Goal: Transaction & Acquisition: Download file/media

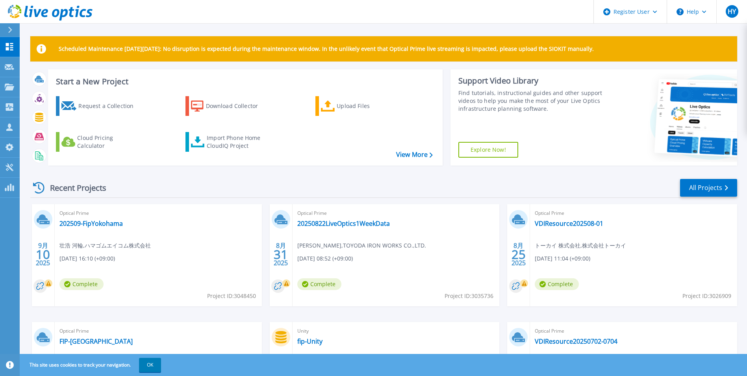
click at [11, 30] on icon at bounding box center [10, 30] width 4 height 6
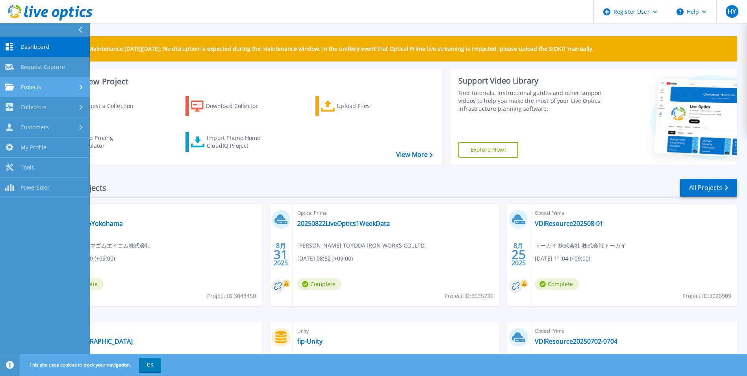
click at [78, 88] on div "Projects" at bounding box center [45, 86] width 80 height 7
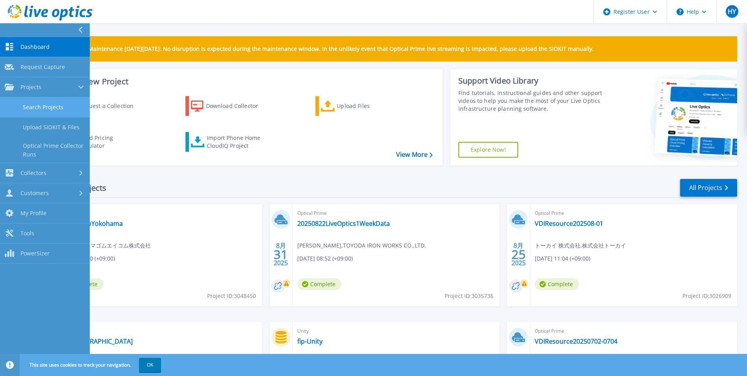
click at [78, 107] on link "Search Projects" at bounding box center [45, 107] width 90 height 20
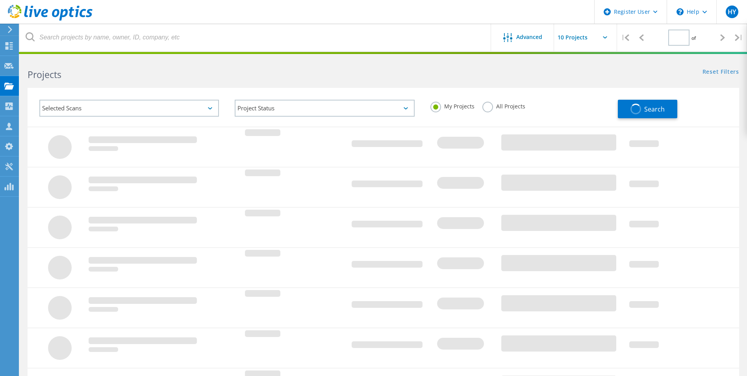
type input "1"
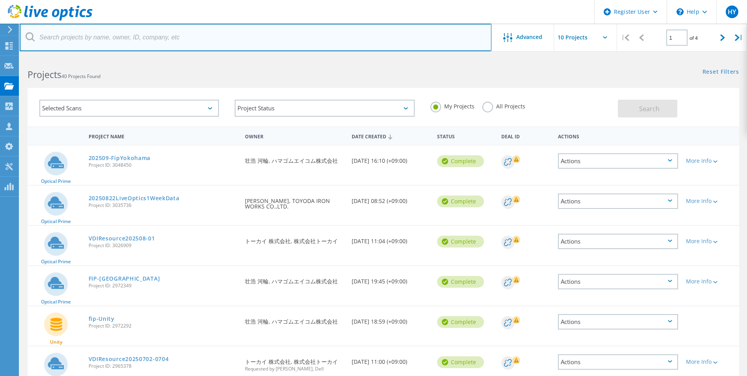
click at [147, 43] on input "text" at bounding box center [256, 38] width 472 height 28
paste input "3048351"
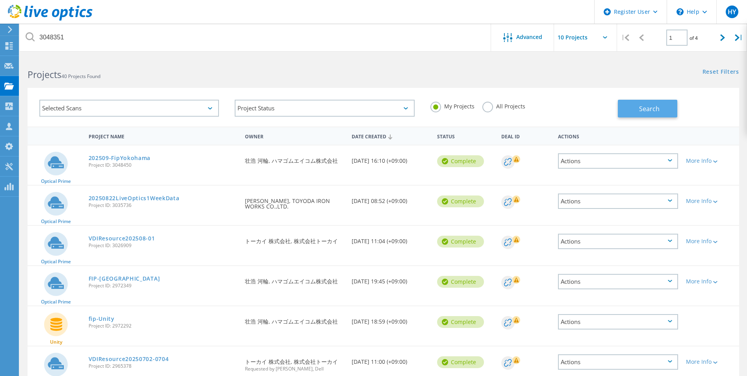
click at [656, 114] on button "Search" at bounding box center [647, 109] width 59 height 18
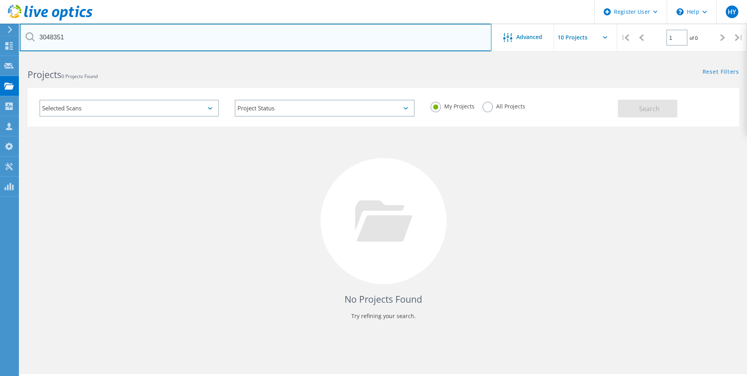
drag, startPoint x: 142, startPoint y: 39, endPoint x: 41, endPoint y: 39, distance: 100.8
click at [41, 39] on input "3048351" at bounding box center [256, 38] width 472 height 28
click at [135, 39] on input "3048351" at bounding box center [256, 38] width 472 height 28
type input "3048450"
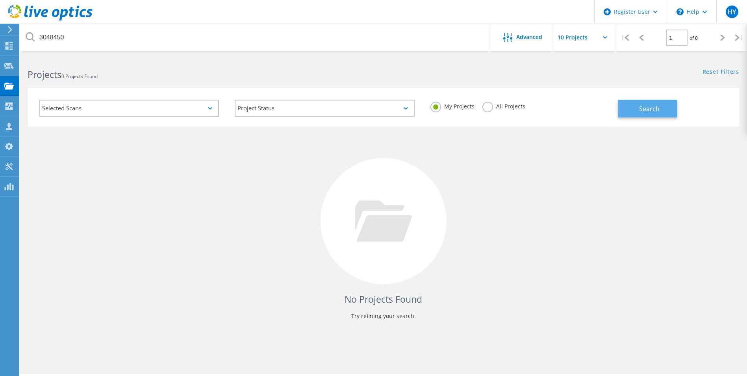
click at [637, 115] on button "Search" at bounding box center [647, 109] width 59 height 18
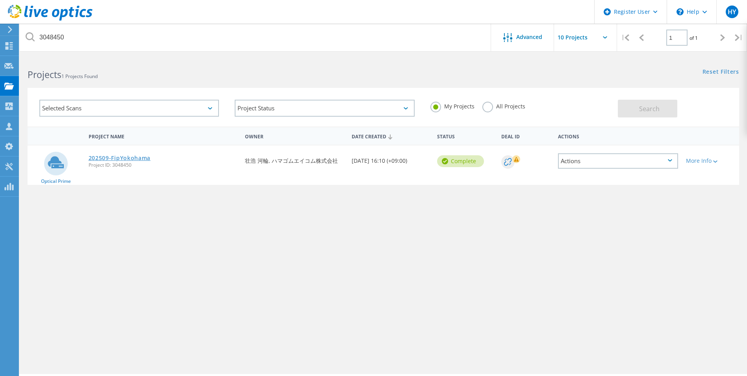
click at [134, 161] on link "202509-FipYokohama" at bounding box center [120, 158] width 62 height 6
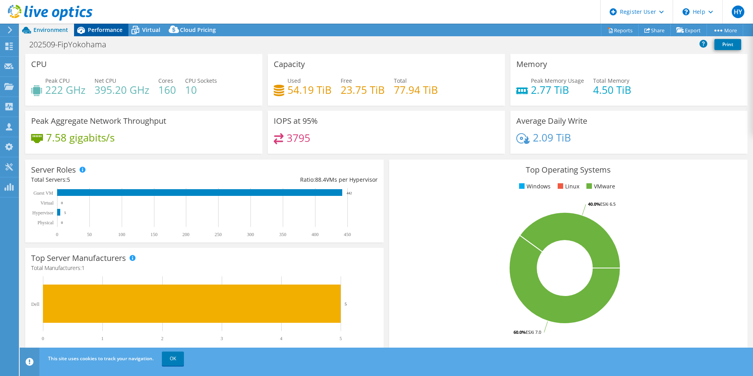
click at [105, 31] on span "Performance" at bounding box center [105, 29] width 35 height 7
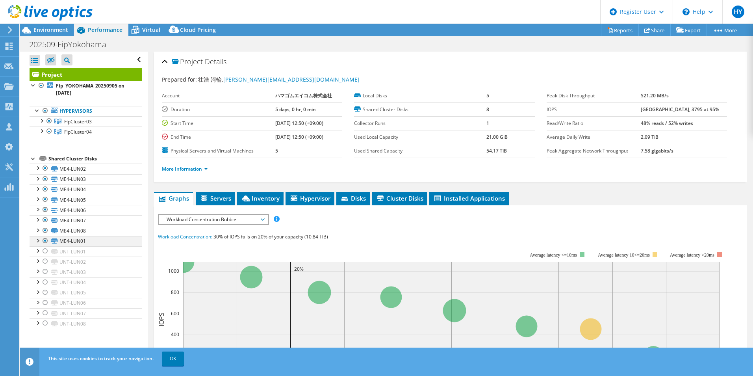
click at [38, 239] on div at bounding box center [37, 240] width 8 height 8
click at [39, 132] on div at bounding box center [41, 130] width 8 height 8
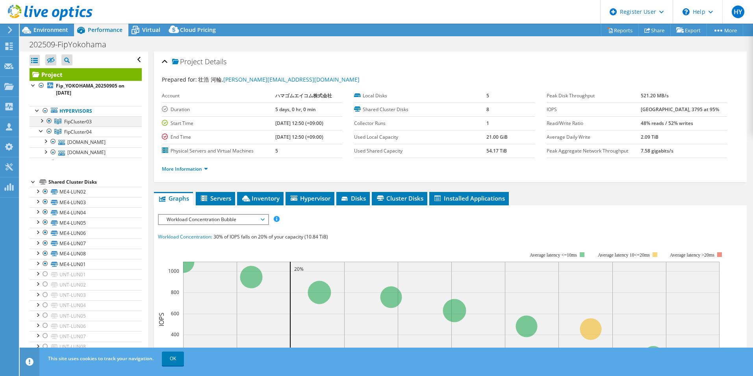
click at [41, 122] on div at bounding box center [41, 120] width 8 height 8
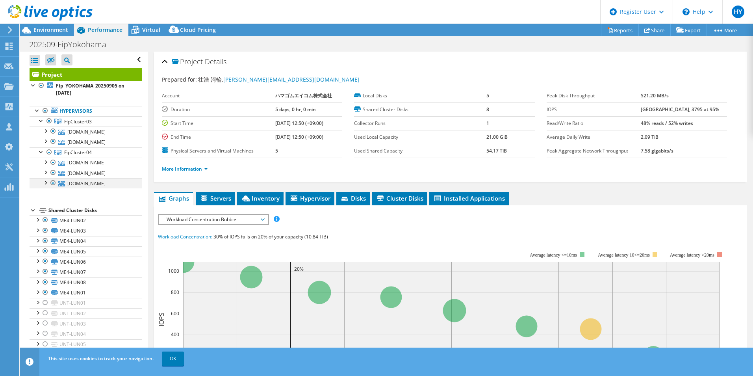
click at [44, 185] on div at bounding box center [45, 182] width 8 height 8
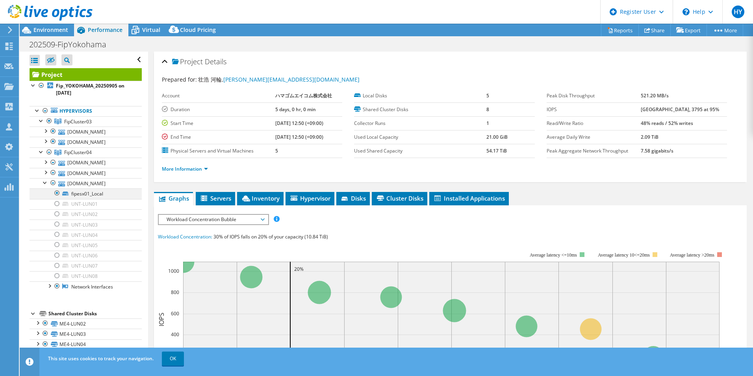
click at [59, 192] on div at bounding box center [57, 192] width 8 height 9
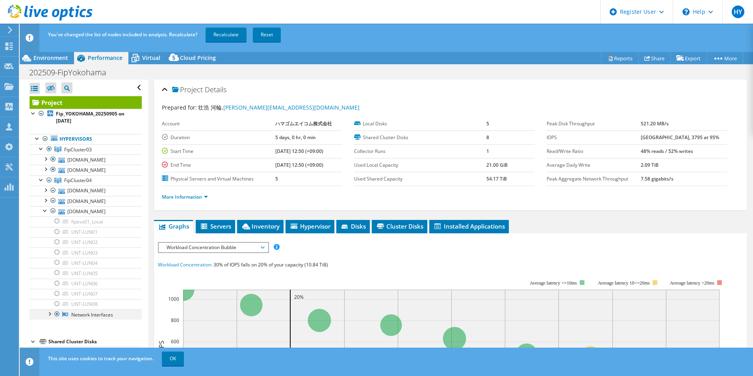
click at [49, 314] on div at bounding box center [49, 313] width 8 height 8
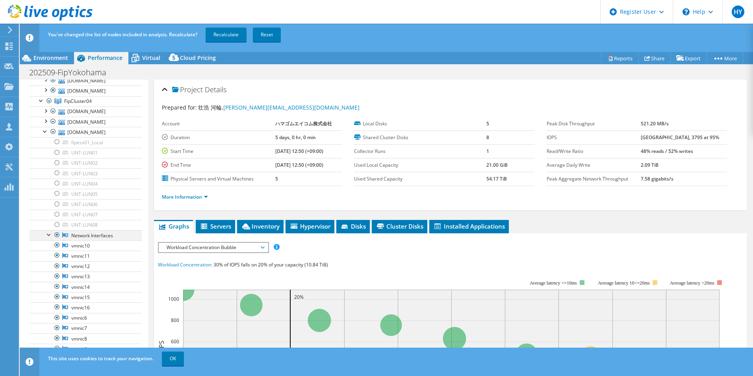
scroll to position [79, 0]
click at [47, 235] on div at bounding box center [49, 234] width 8 height 8
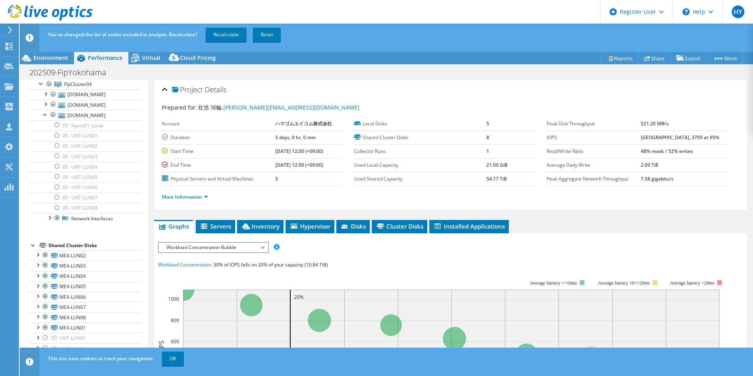
scroll to position [118, 0]
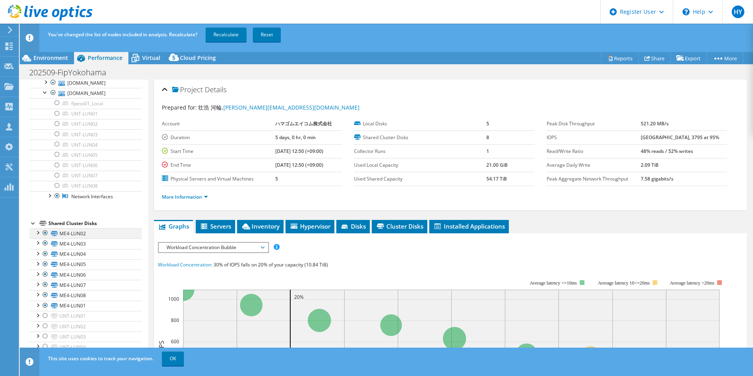
click at [35, 233] on div at bounding box center [37, 232] width 8 height 8
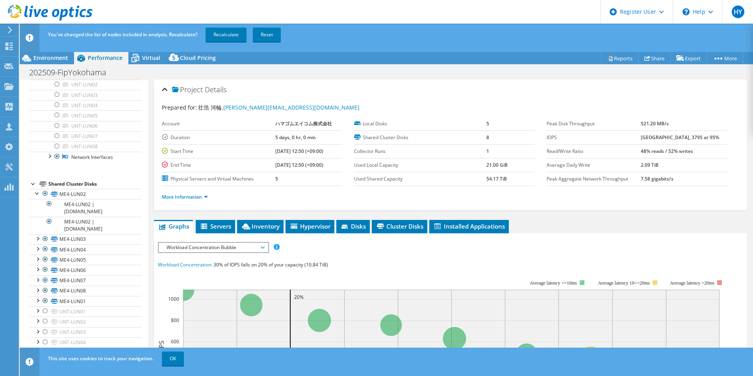
scroll to position [167, 0]
click at [36, 182] on div at bounding box center [37, 183] width 8 height 8
click at [37, 230] on div at bounding box center [37, 228] width 8 height 8
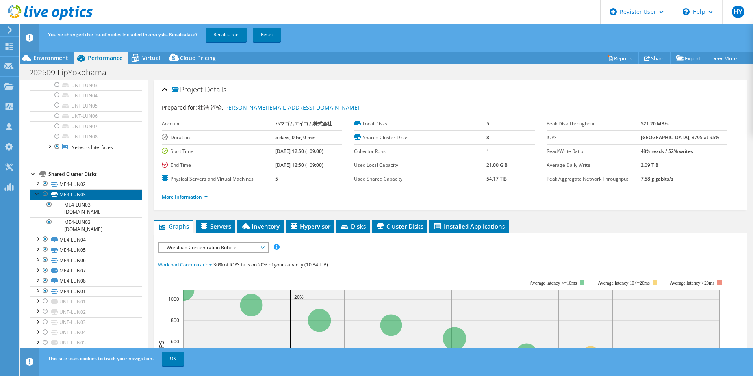
click at [33, 192] on link "ME4-LUN03" at bounding box center [86, 194] width 112 height 10
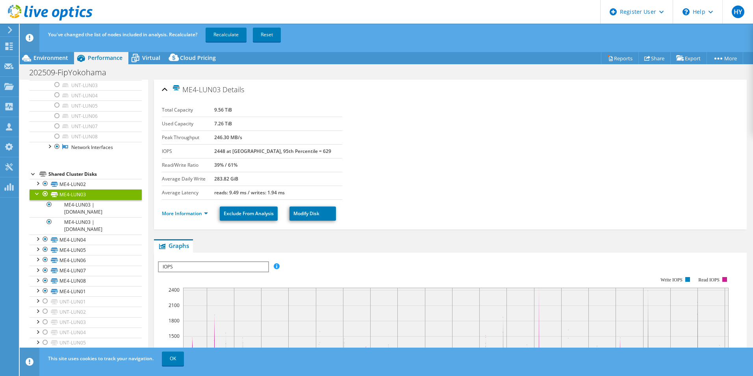
click at [36, 195] on div at bounding box center [37, 193] width 8 height 8
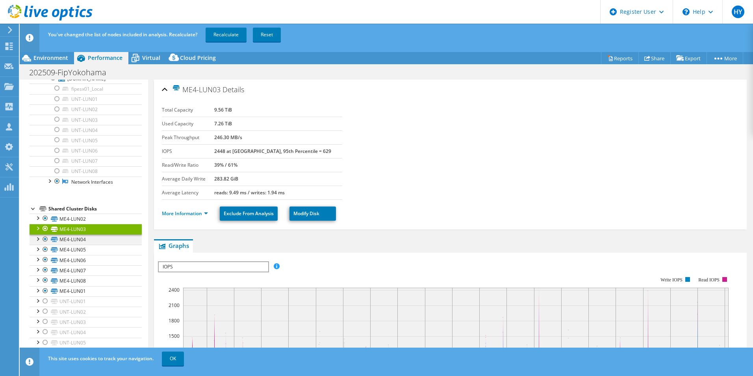
click at [38, 238] on div at bounding box center [37, 238] width 8 height 8
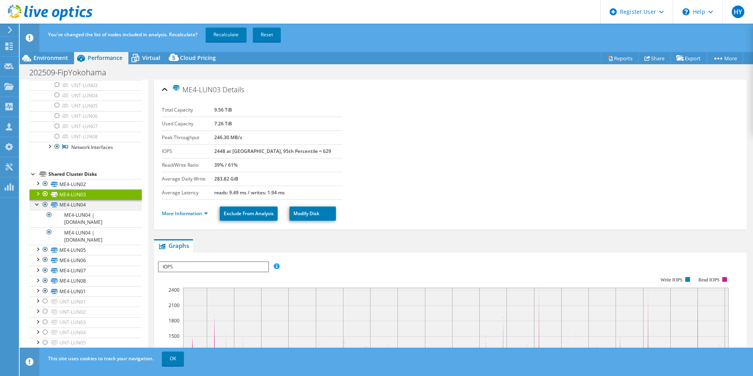
click at [37, 203] on div at bounding box center [37, 204] width 8 height 8
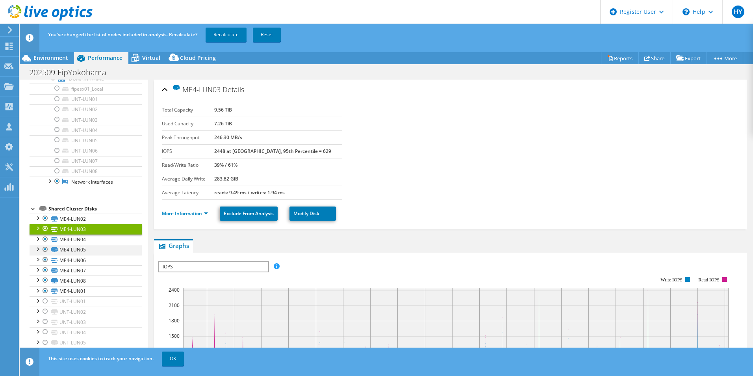
click at [35, 247] on div at bounding box center [37, 248] width 8 height 8
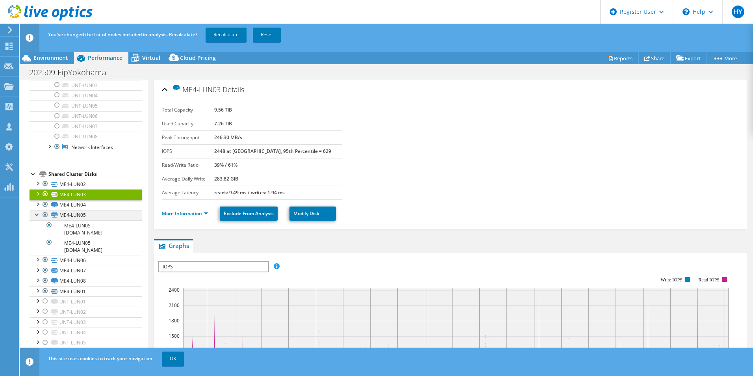
click at [37, 214] on div at bounding box center [37, 214] width 8 height 8
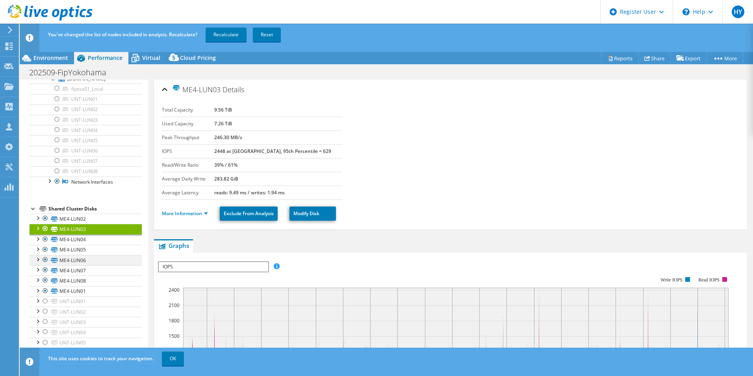
click at [37, 260] on div at bounding box center [37, 259] width 8 height 8
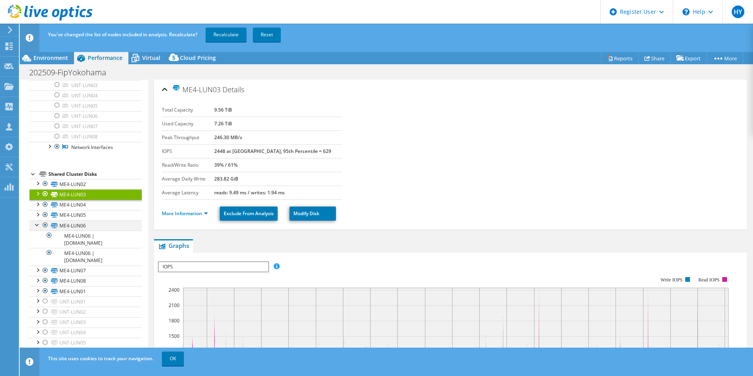
click at [36, 226] on div at bounding box center [37, 224] width 8 height 8
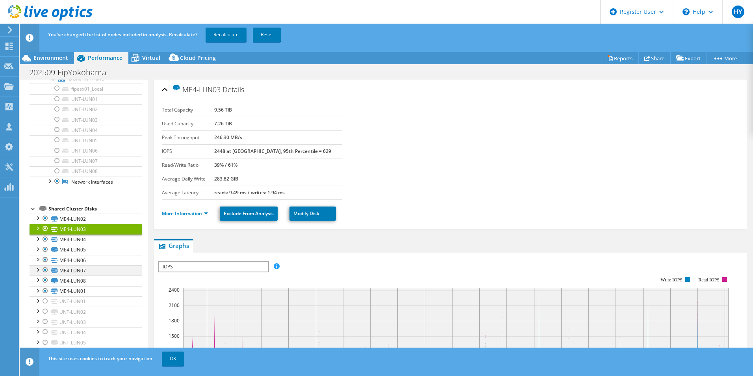
click at [37, 270] on div at bounding box center [37, 269] width 8 height 8
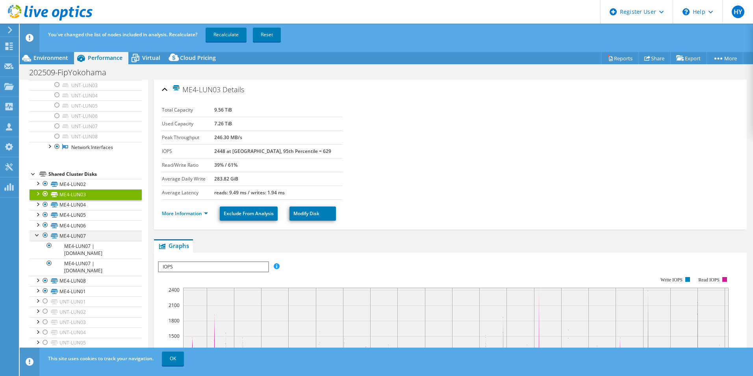
click at [37, 236] on div at bounding box center [37, 234] width 8 height 8
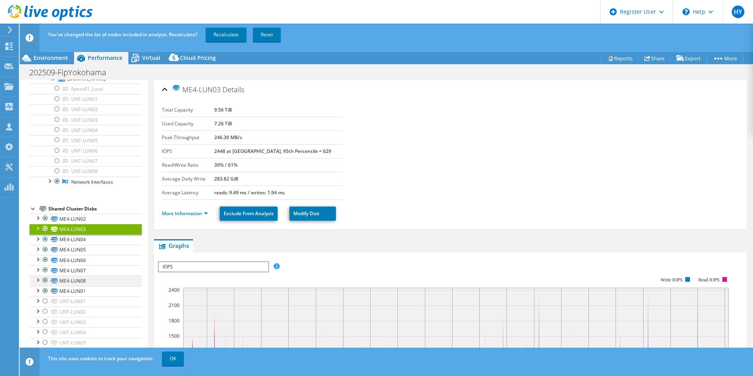
click at [37, 281] on div at bounding box center [37, 279] width 8 height 8
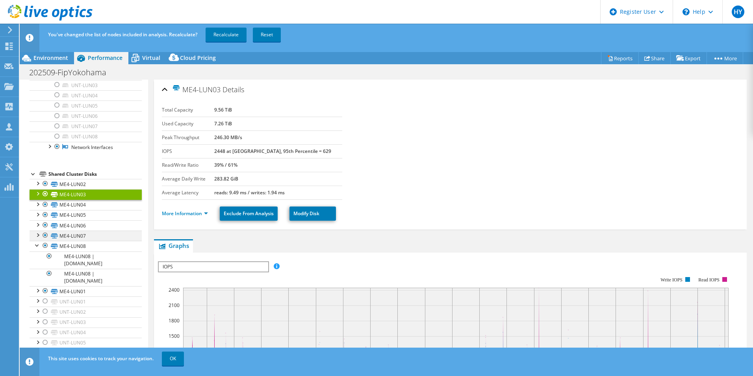
click at [37, 235] on div at bounding box center [37, 234] width 8 height 8
click at [37, 278] on div at bounding box center [37, 280] width 8 height 8
click at [36, 233] on div at bounding box center [37, 234] width 8 height 8
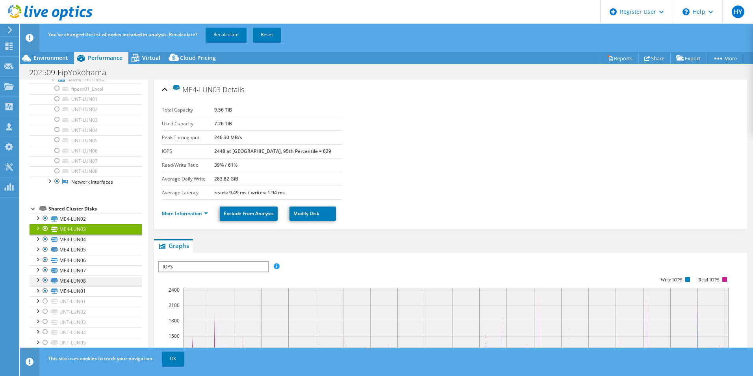
click at [39, 280] on div at bounding box center [37, 279] width 8 height 8
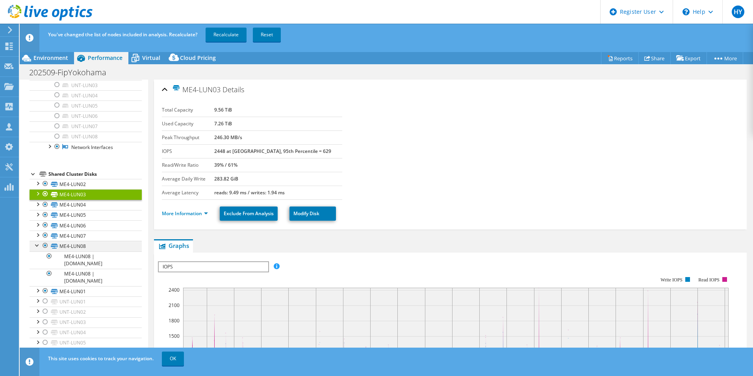
click at [37, 244] on div at bounding box center [37, 245] width 8 height 8
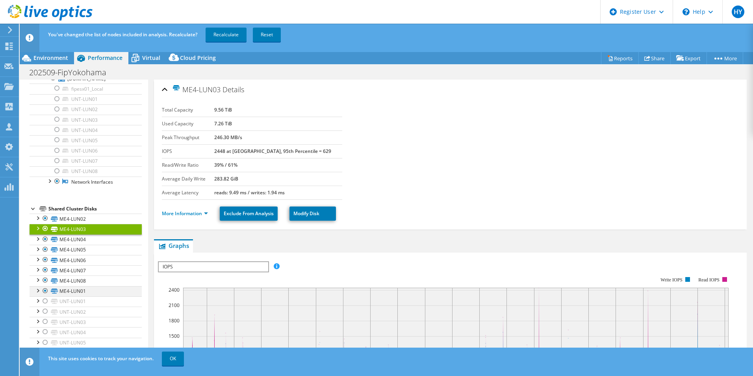
click at [37, 292] on div at bounding box center [37, 290] width 8 height 8
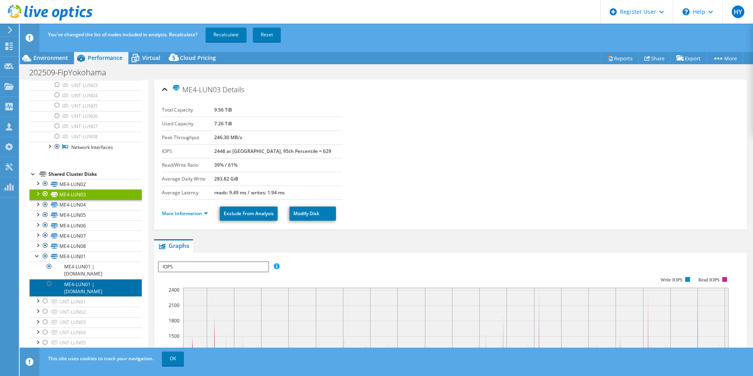
click at [37, 292] on link "ME4-LUN01 | [DOMAIN_NAME]" at bounding box center [86, 287] width 112 height 17
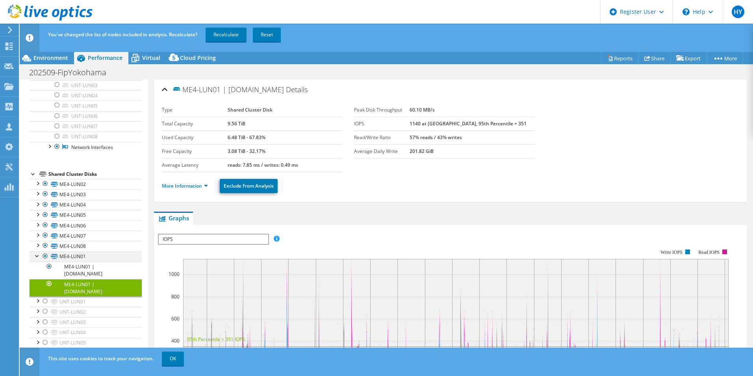
click at [37, 256] on div at bounding box center [37, 255] width 8 height 8
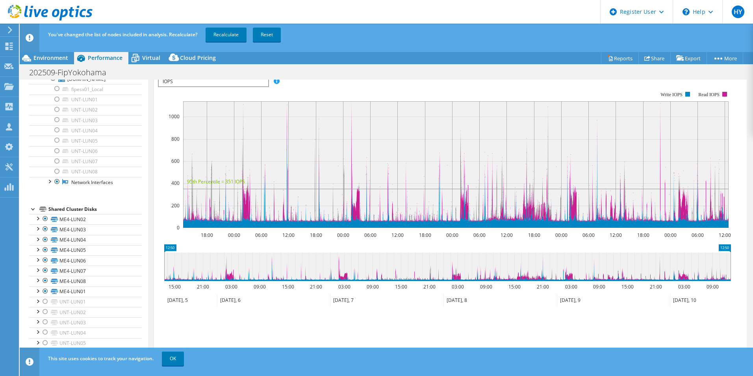
scroll to position [168, 0]
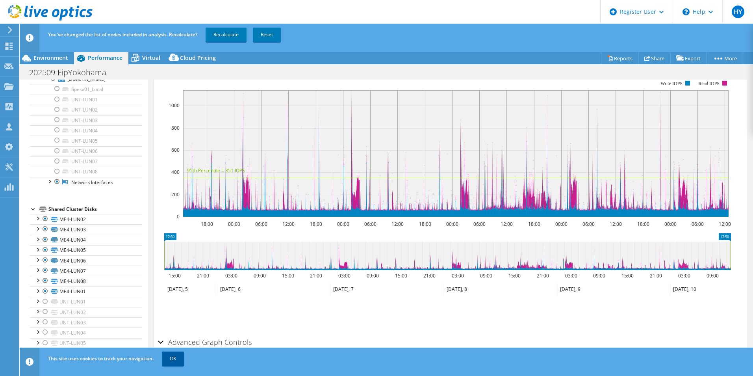
click at [176, 363] on link "OK" at bounding box center [173, 358] width 22 height 14
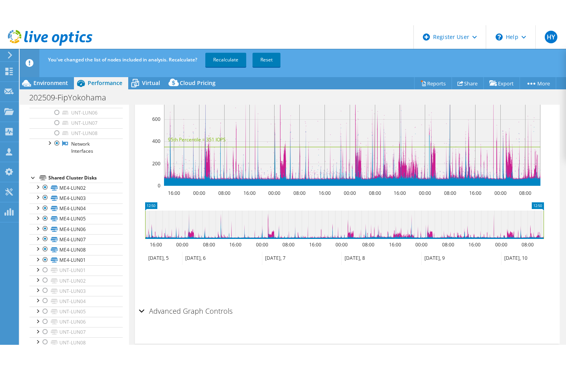
scroll to position [0, 0]
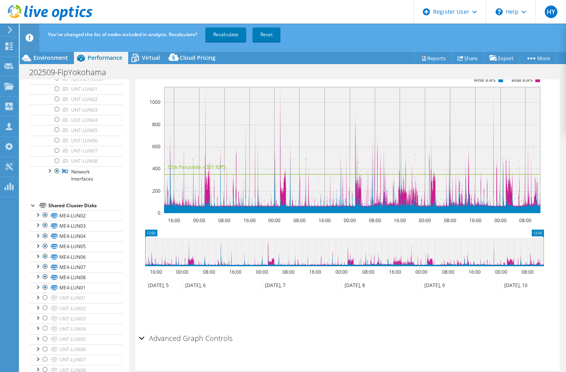
drag, startPoint x: 365, startPoint y: 37, endPoint x: 401, endPoint y: 14, distance: 42.8
click at [374, 11] on header "HY Dell User Hiroyuki Yoshida Yoshida.Hiroyuki@Dell.com Dell My Profile Log Out…" at bounding box center [283, 12] width 566 height 24
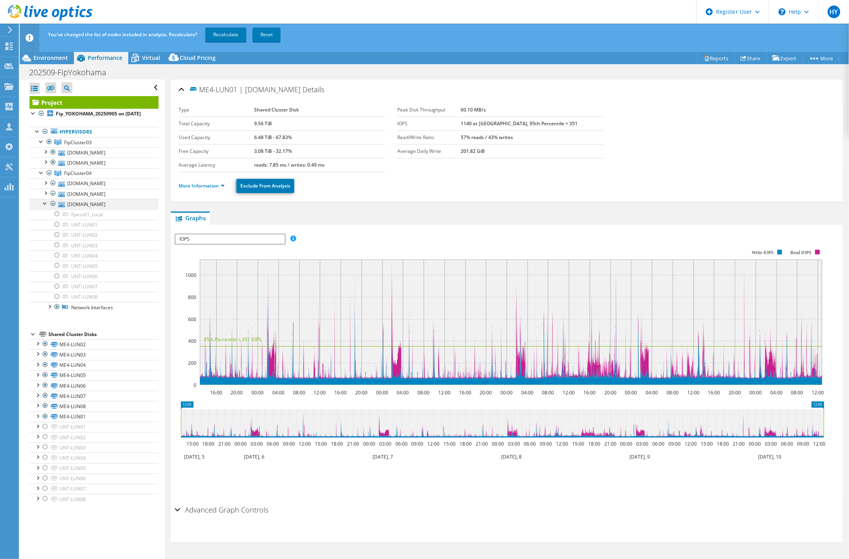
drag, startPoint x: 499, startPoint y: 2, endPoint x: 43, endPoint y: 210, distance: 501.7
click at [43, 207] on div at bounding box center [45, 203] width 8 height 8
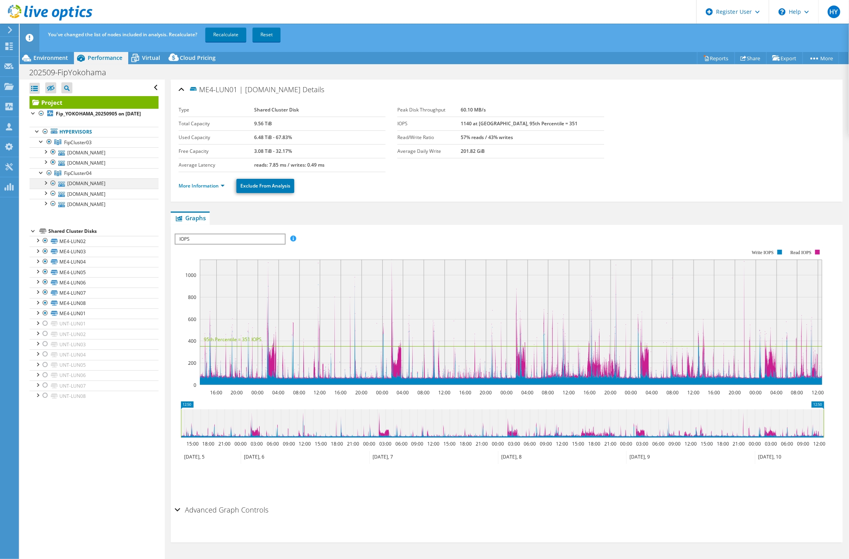
click at [44, 186] on div at bounding box center [45, 182] width 8 height 8
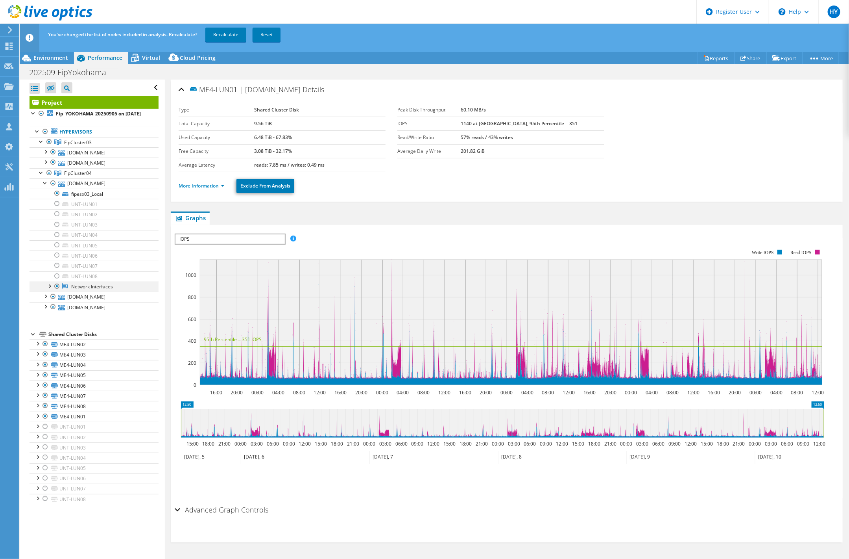
click at [48, 289] on div at bounding box center [49, 285] width 8 height 8
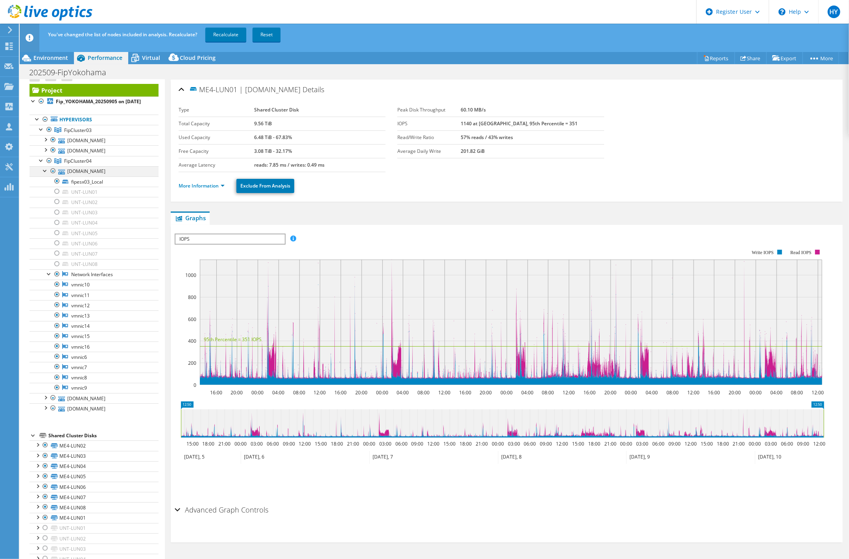
click at [44, 174] on div at bounding box center [45, 170] width 8 height 8
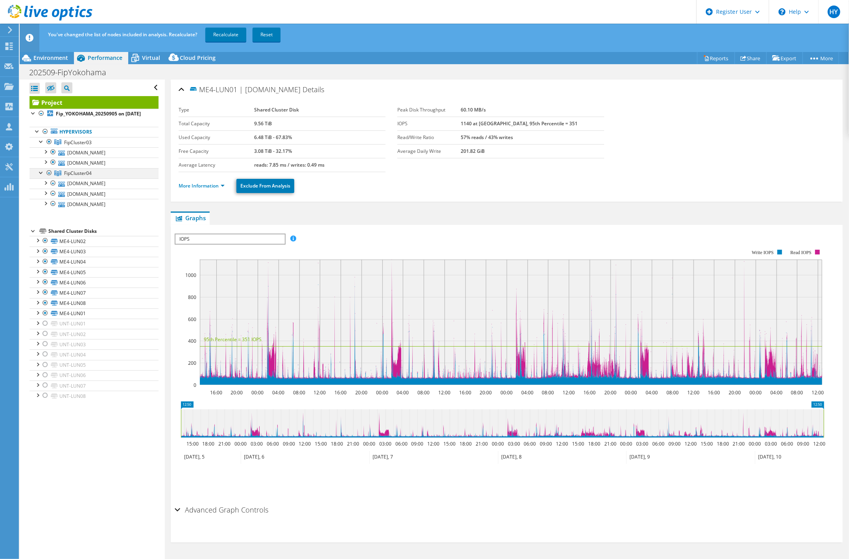
click at [49, 178] on div at bounding box center [49, 172] width 8 height 9
click at [50, 178] on div at bounding box center [49, 172] width 8 height 9
click at [37, 244] on div at bounding box center [37, 240] width 8 height 8
click at [47, 186] on div at bounding box center [45, 182] width 8 height 8
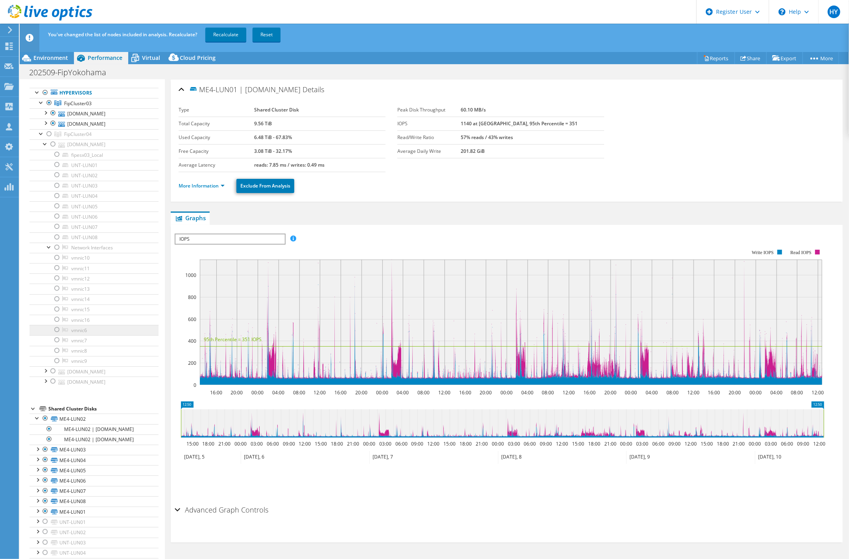
scroll to position [59, 0]
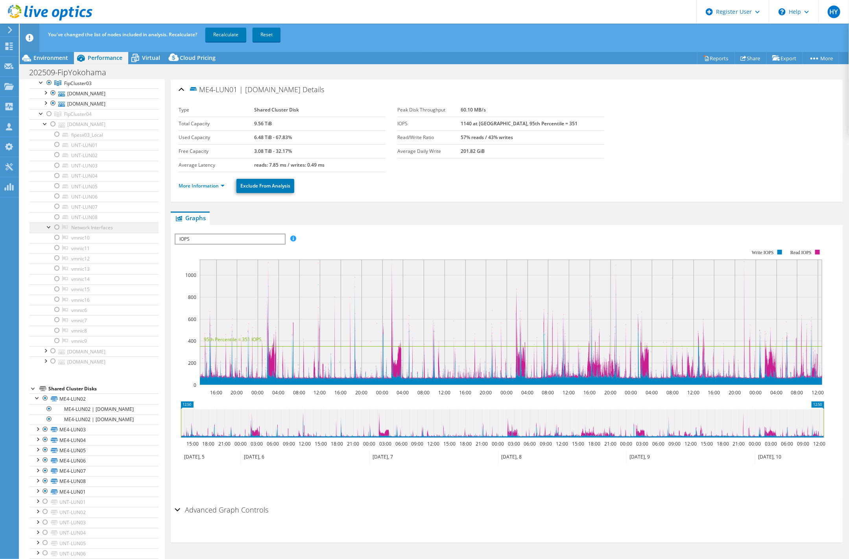
click at [48, 230] on div at bounding box center [49, 226] width 8 height 8
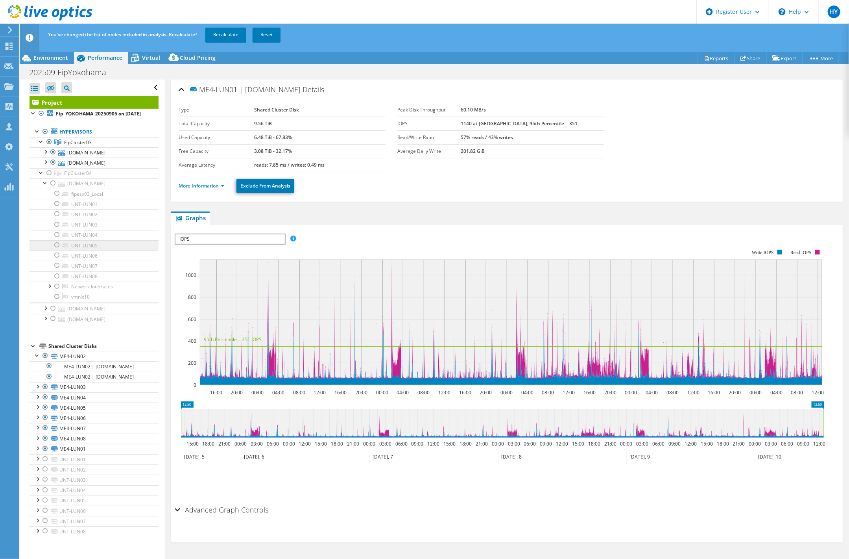
scroll to position [0, 0]
click at [48, 289] on div at bounding box center [49, 285] width 8 height 8
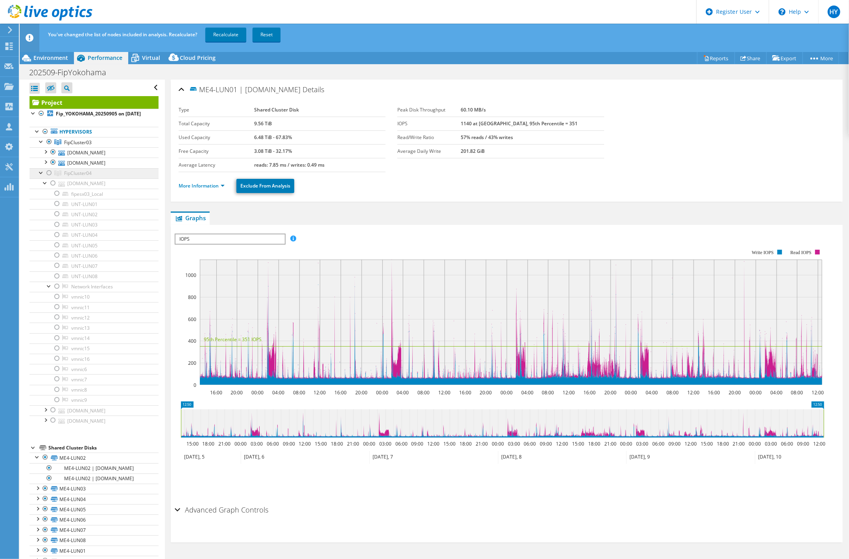
click at [33, 178] on link "FipCluster04" at bounding box center [94, 173] width 129 height 10
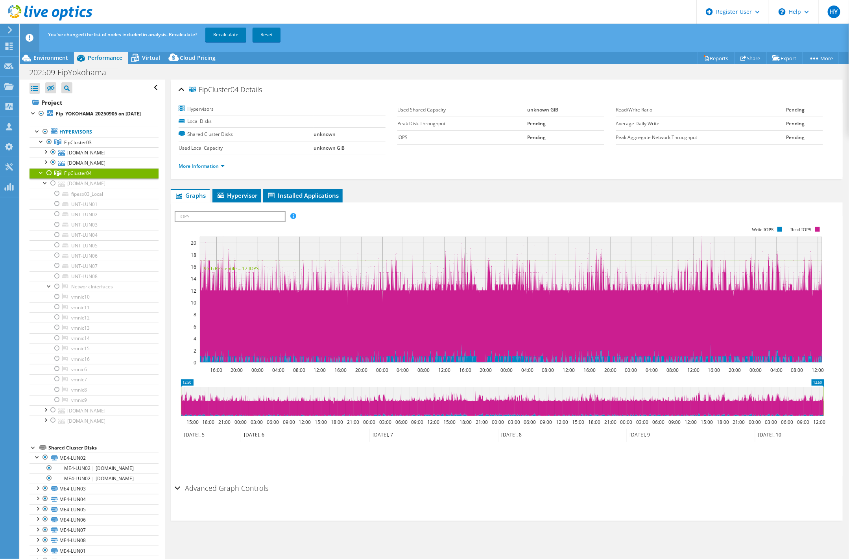
click at [43, 176] on div at bounding box center [41, 172] width 8 height 8
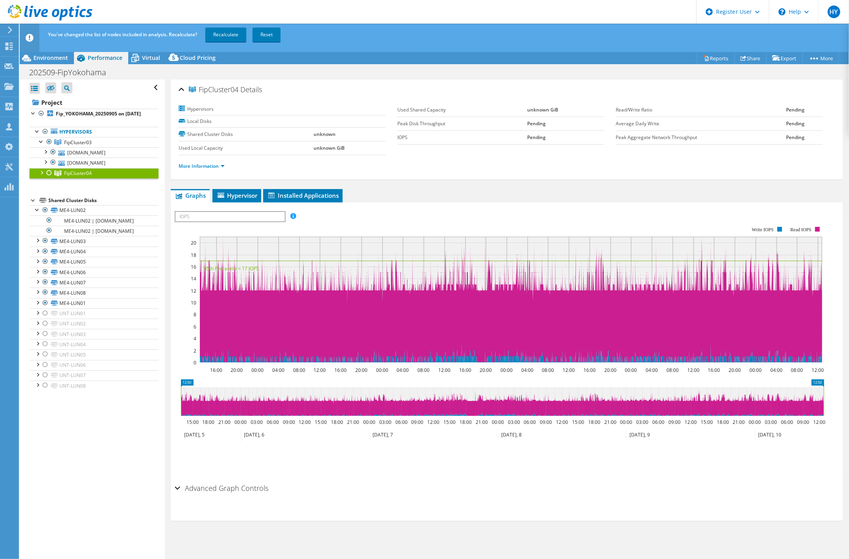
click at [44, 176] on div at bounding box center [41, 172] width 8 height 8
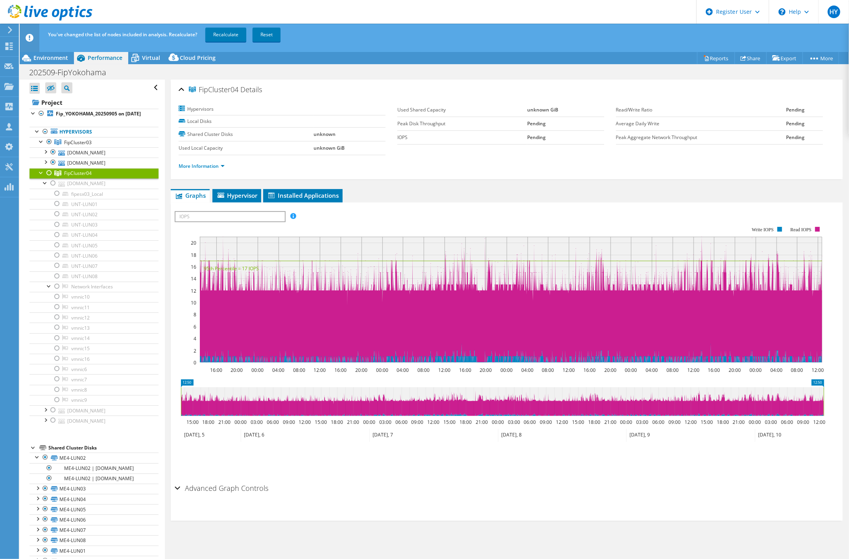
click at [51, 178] on div at bounding box center [49, 172] width 8 height 9
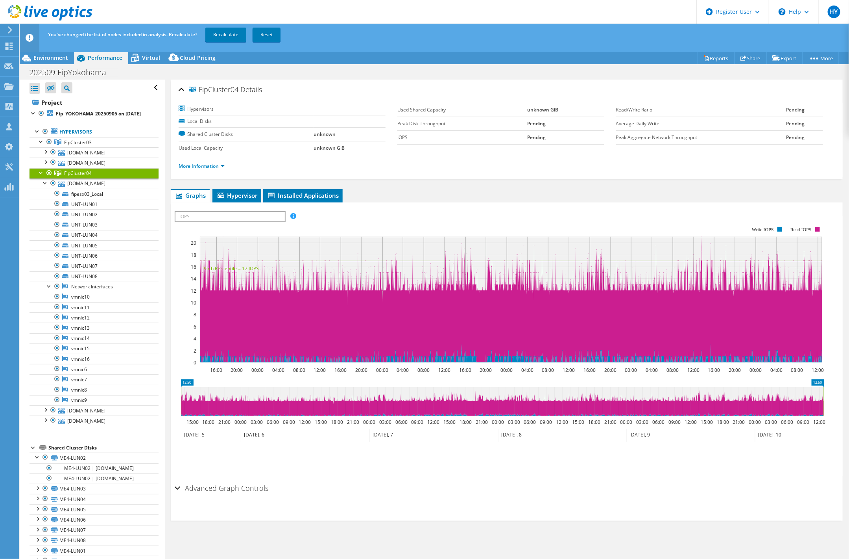
click at [32, 178] on link "FipCluster04" at bounding box center [94, 173] width 129 height 10
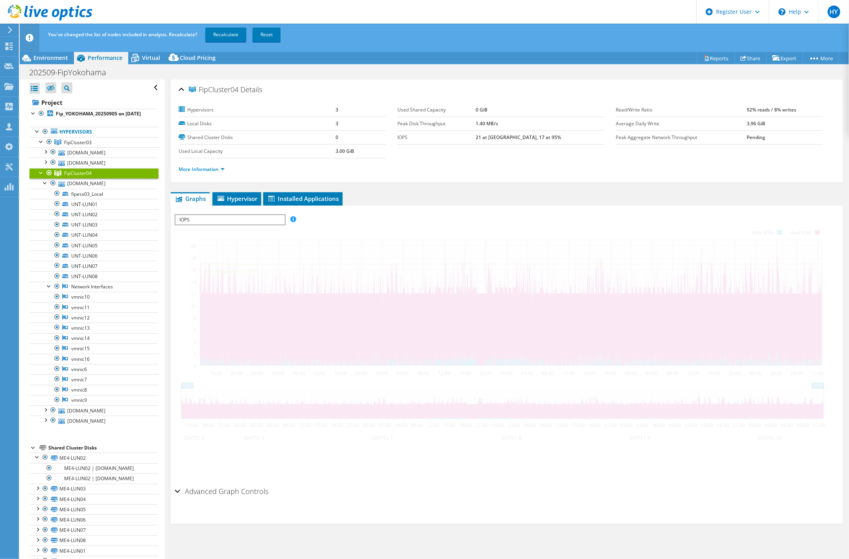
click at [38, 176] on div at bounding box center [41, 172] width 8 height 8
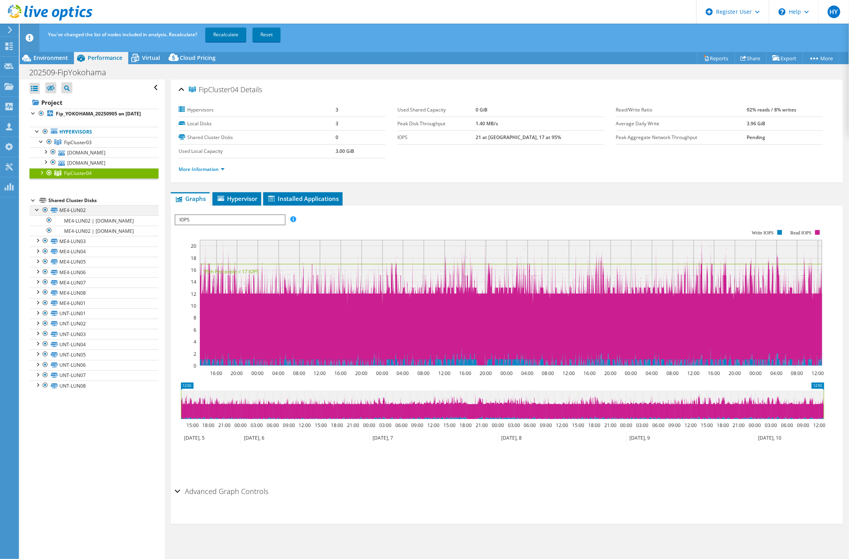
click at [38, 213] on div at bounding box center [37, 209] width 8 height 8
click at [45, 297] on div at bounding box center [45, 291] width 8 height 9
click at [45, 307] on div at bounding box center [45, 302] width 8 height 9
click at [45, 318] on div at bounding box center [45, 312] width 8 height 9
click at [42, 328] on div at bounding box center [45, 322] width 8 height 9
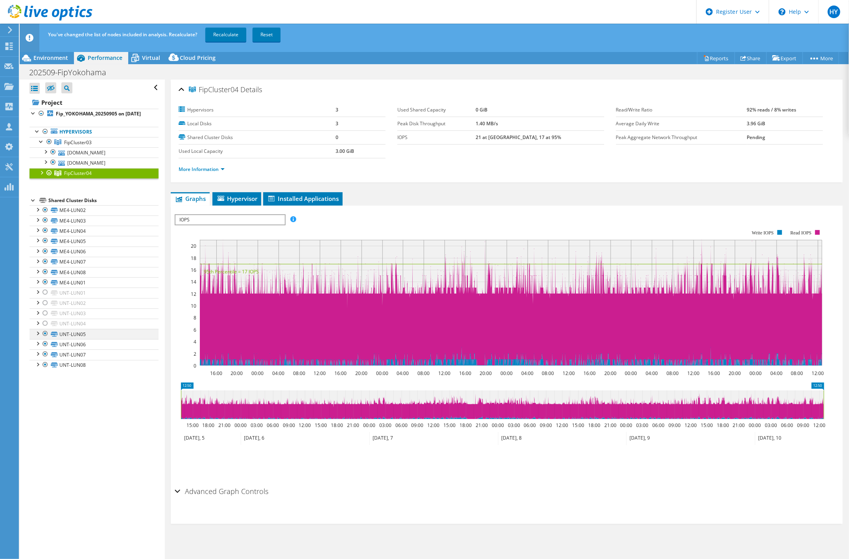
click at [43, 338] on div at bounding box center [45, 333] width 8 height 9
click at [43, 348] on div at bounding box center [45, 343] width 8 height 9
click at [44, 359] on div at bounding box center [45, 353] width 8 height 9
click at [44, 369] on div at bounding box center [45, 364] width 8 height 9
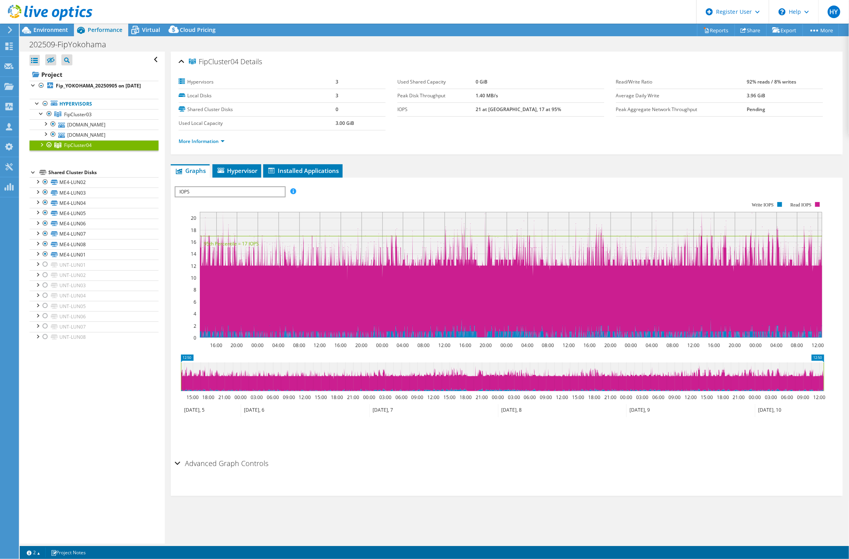
click at [39, 148] on div at bounding box center [41, 144] width 8 height 8
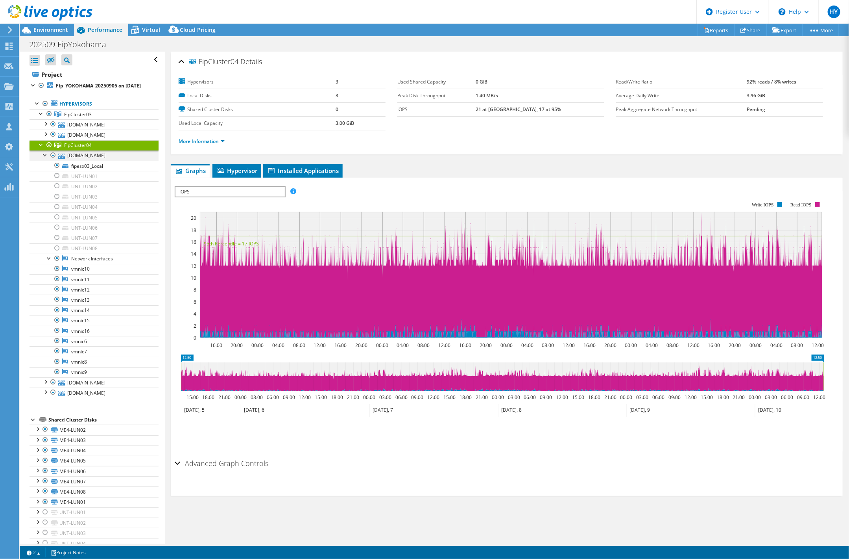
click at [42, 158] on div at bounding box center [45, 154] width 8 height 8
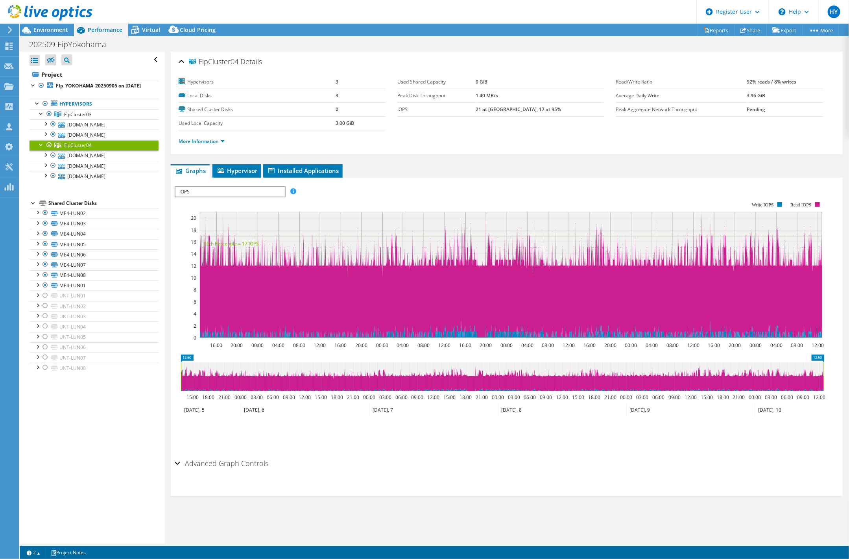
click at [36, 150] on link "FipCluster04" at bounding box center [94, 145] width 129 height 10
click at [36, 119] on link "FipCluster03" at bounding box center [94, 114] width 129 height 10
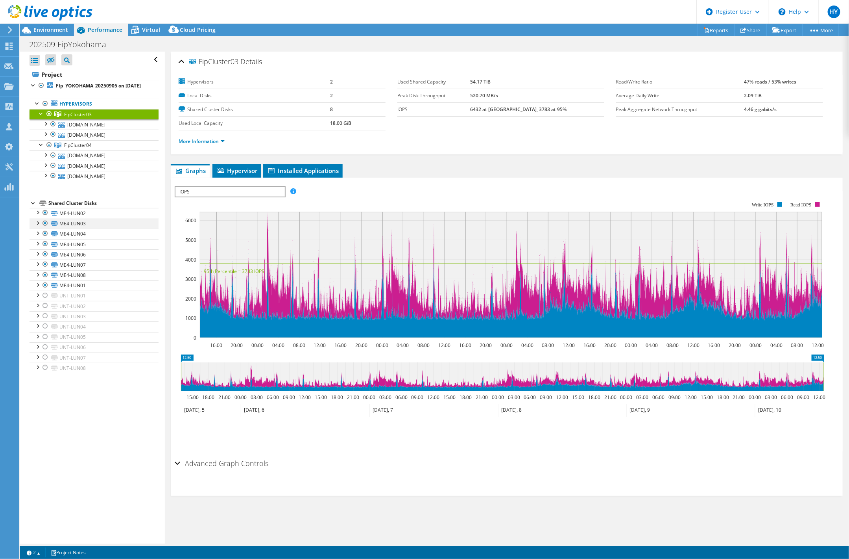
click at [38, 226] on div at bounding box center [37, 222] width 8 height 8
click at [50, 150] on div at bounding box center [49, 144] width 8 height 9
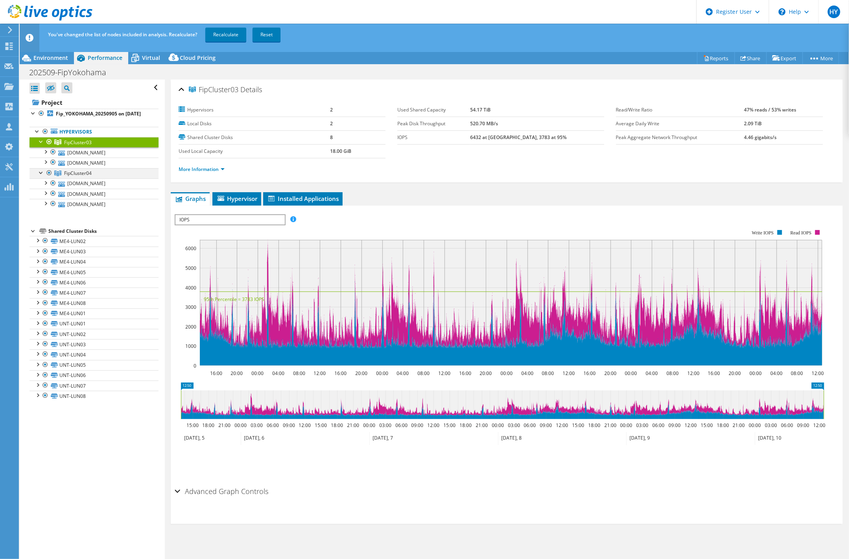
click at [48, 178] on div at bounding box center [49, 172] width 8 height 9
click at [231, 39] on link "Recalculate" at bounding box center [225, 35] width 41 height 14
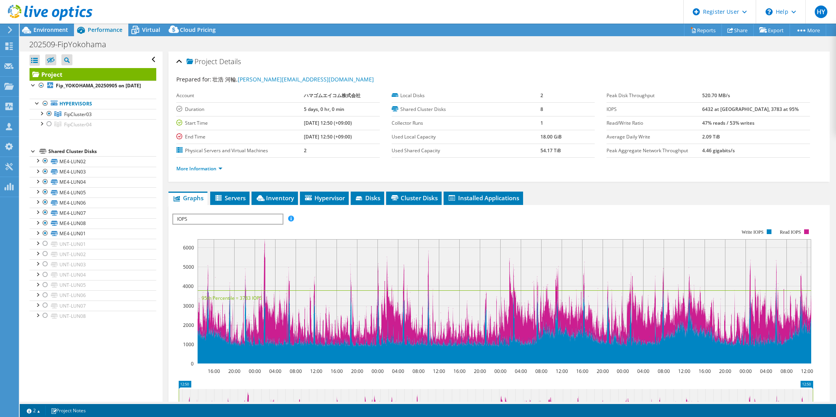
select select "USD"
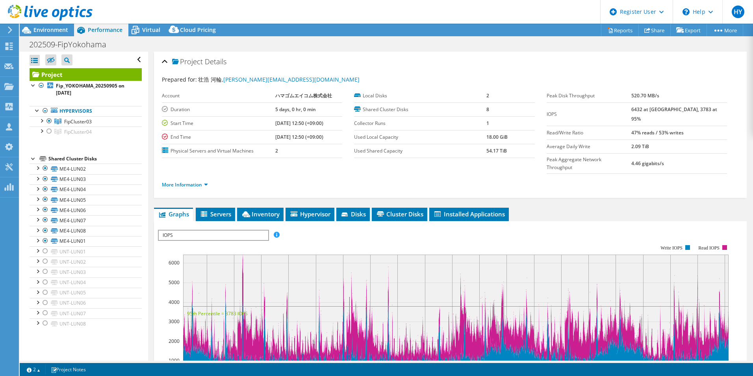
drag, startPoint x: 0, startPoint y: 0, endPoint x: 497, endPoint y: 64, distance: 500.8
click at [497, 64] on div "Project Details" at bounding box center [450, 62] width 577 height 17
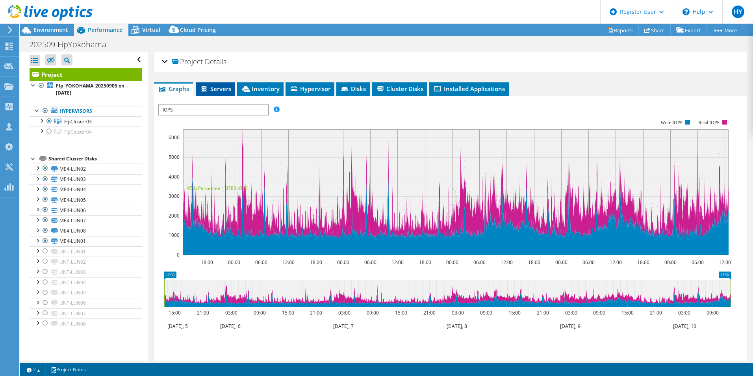
click at [216, 89] on span "Servers" at bounding box center [215, 89] width 31 height 8
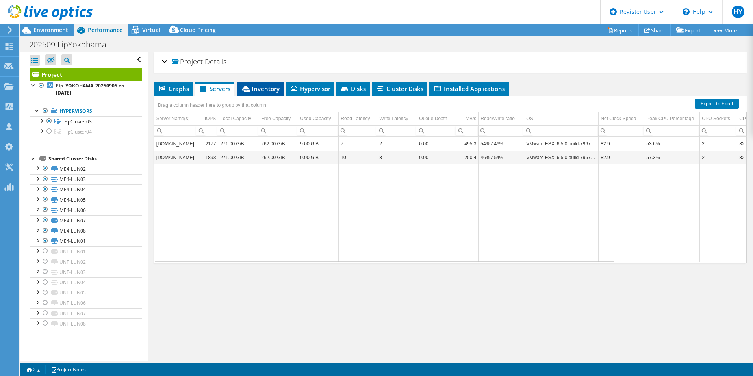
click at [261, 91] on span "Inventory" at bounding box center [260, 89] width 39 height 8
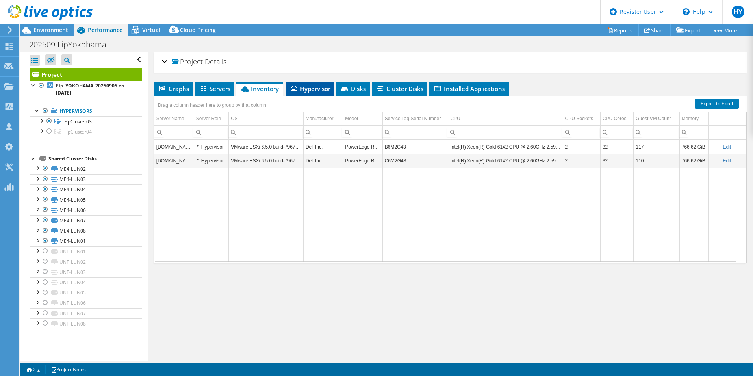
click at [318, 90] on span "Hypervisor" at bounding box center [309, 89] width 41 height 8
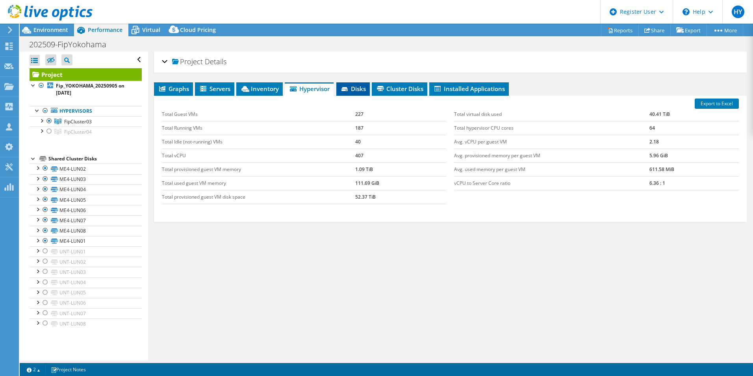
click at [369, 91] on li "Disks" at bounding box center [352, 88] width 33 height 13
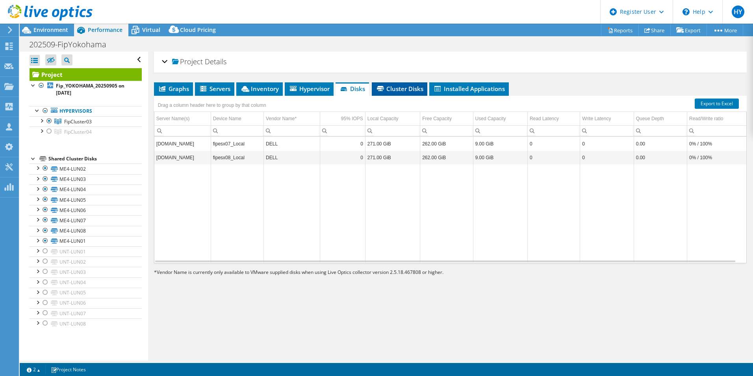
click at [401, 87] on span "Cluster Disks" at bounding box center [400, 89] width 48 height 8
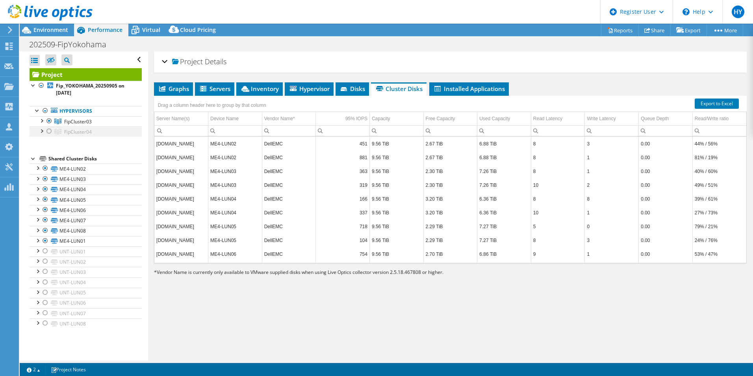
click at [48, 129] on div at bounding box center [49, 130] width 8 height 9
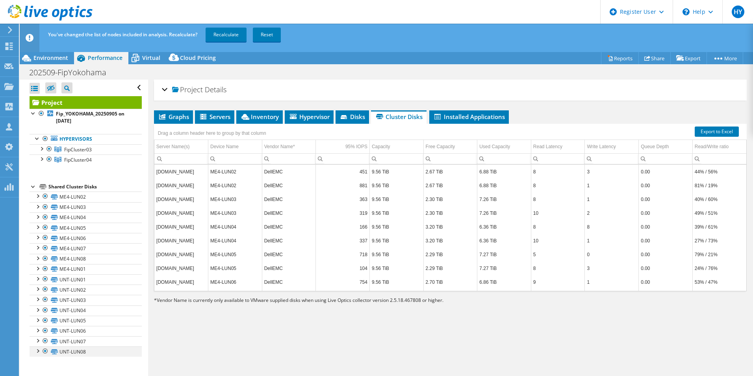
click at [44, 352] on div at bounding box center [45, 350] width 8 height 9
click at [45, 342] on div at bounding box center [45, 340] width 8 height 9
click at [46, 328] on div at bounding box center [45, 330] width 8 height 9
click at [46, 319] on div at bounding box center [45, 319] width 8 height 9
click at [47, 309] on div at bounding box center [45, 309] width 8 height 9
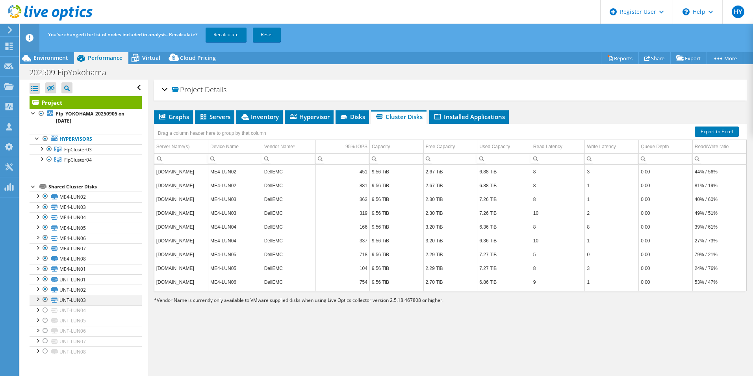
click at [46, 295] on div at bounding box center [45, 298] width 8 height 9
click at [43, 283] on div at bounding box center [45, 278] width 8 height 9
drag, startPoint x: 47, startPoint y: 290, endPoint x: 46, endPoint y: 285, distance: 4.7
click at [46, 289] on div at bounding box center [45, 288] width 8 height 9
click at [234, 36] on link "Recalculate" at bounding box center [225, 35] width 41 height 14
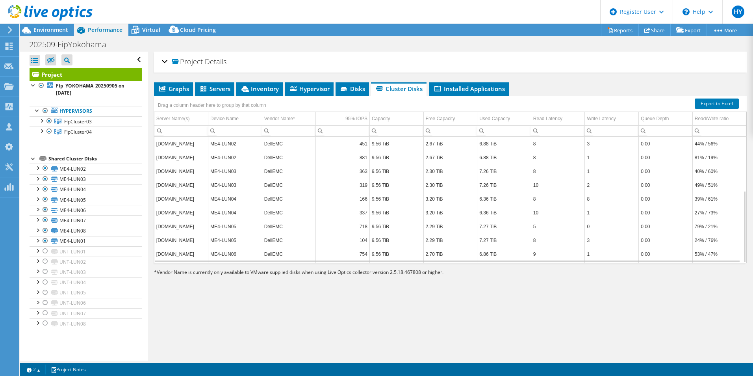
scroll to position [95, 0]
click at [40, 131] on div at bounding box center [41, 130] width 8 height 8
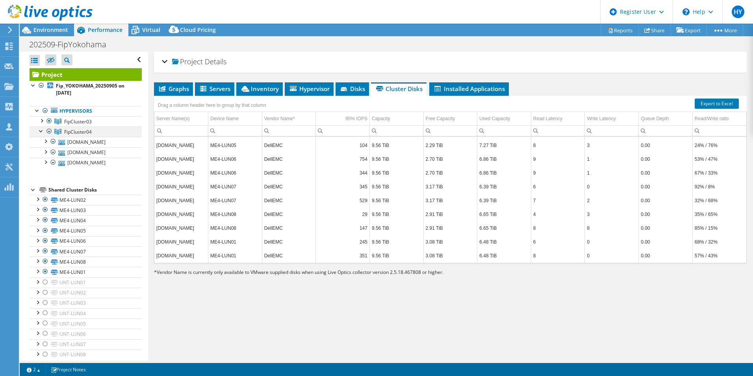
click at [39, 132] on div at bounding box center [41, 130] width 8 height 8
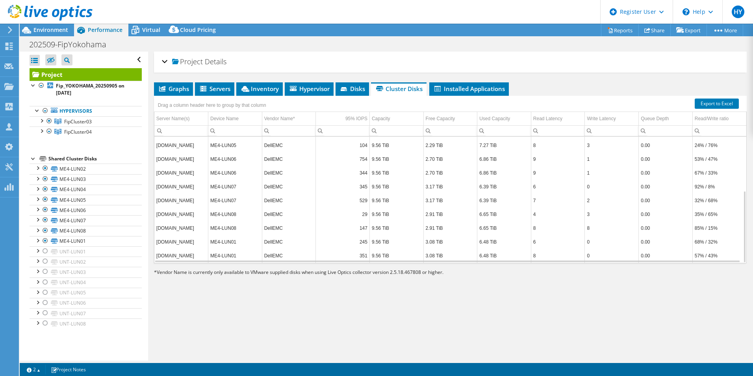
scroll to position [0, 0]
click at [481, 86] on span "Installed Applications" at bounding box center [469, 89] width 72 height 8
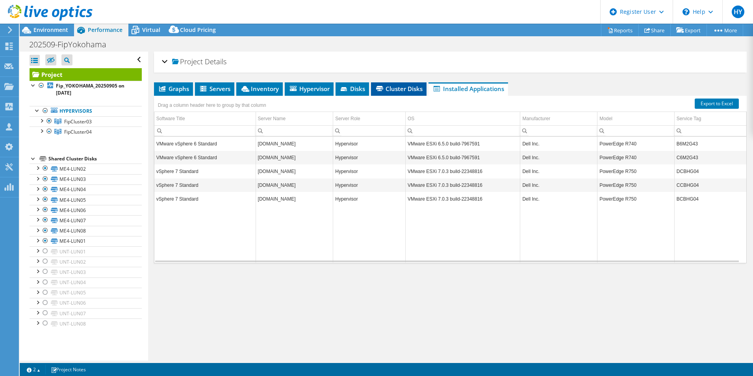
click at [411, 89] on span "Cluster Disks" at bounding box center [399, 89] width 48 height 8
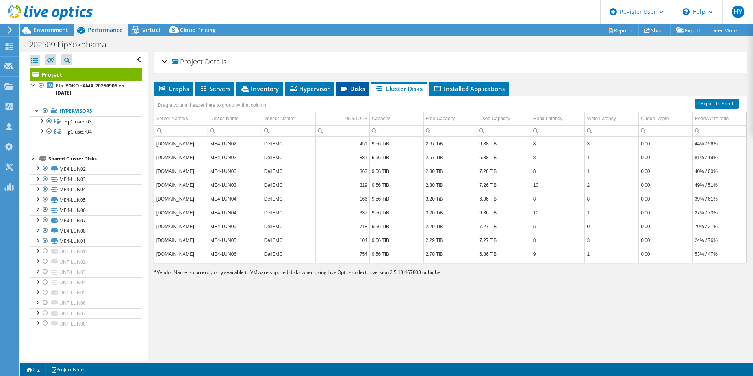
click at [351, 88] on span "Disks" at bounding box center [352, 89] width 26 height 8
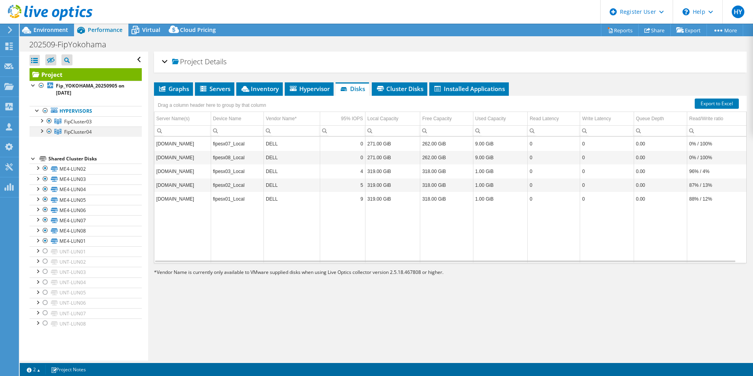
click at [39, 130] on div at bounding box center [41, 130] width 8 height 8
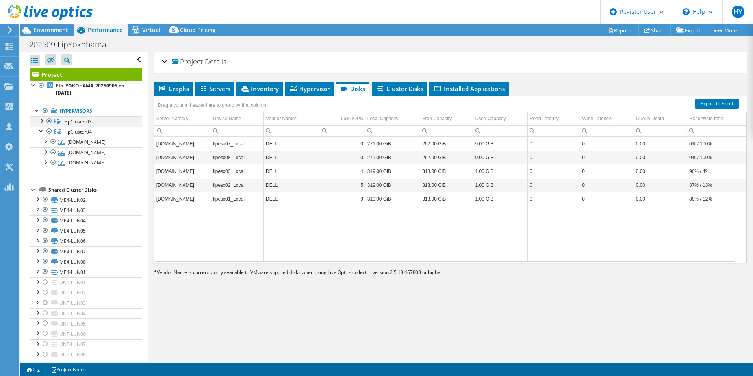
click at [43, 118] on div at bounding box center [41, 120] width 8 height 8
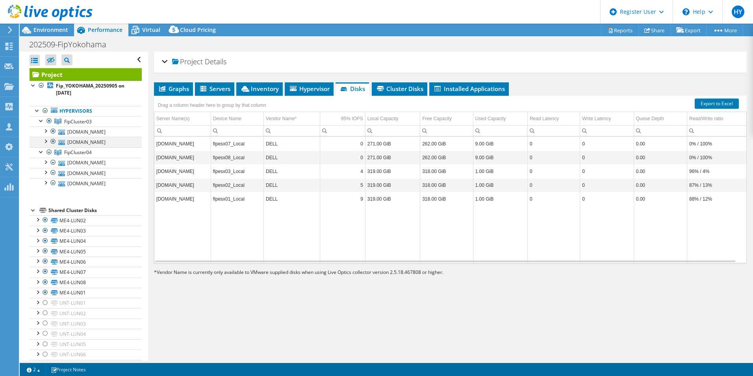
drag, startPoint x: 43, startPoint y: 140, endPoint x: 44, endPoint y: 136, distance: 4.1
click at [43, 140] on div at bounding box center [45, 141] width 8 height 8
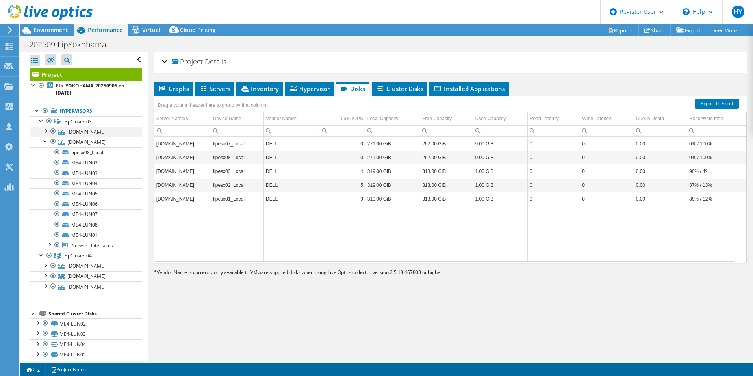
click at [45, 129] on div at bounding box center [45, 130] width 8 height 8
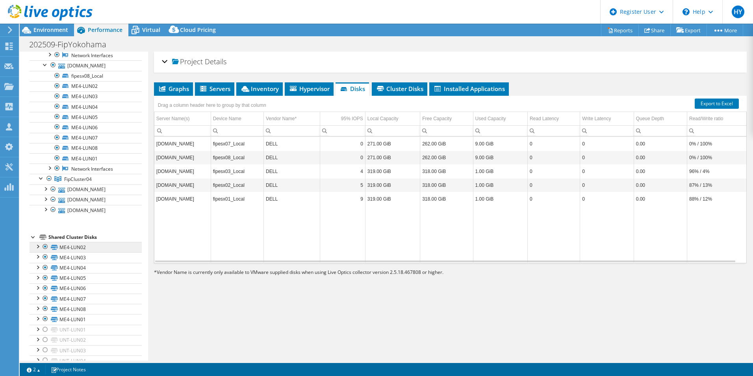
scroll to position [197, 0]
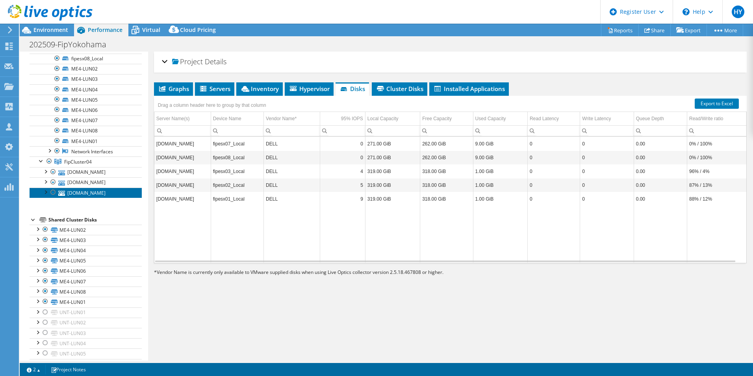
click at [41, 193] on link "[DOMAIN_NAME]" at bounding box center [86, 192] width 112 height 10
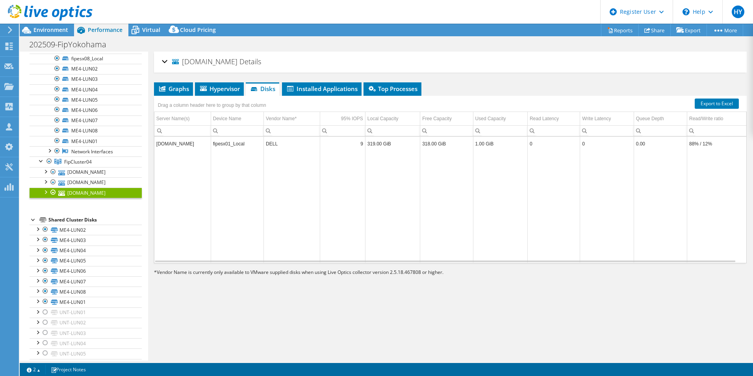
click at [47, 193] on div at bounding box center [45, 191] width 8 height 8
click at [46, 182] on div at bounding box center [45, 181] width 8 height 8
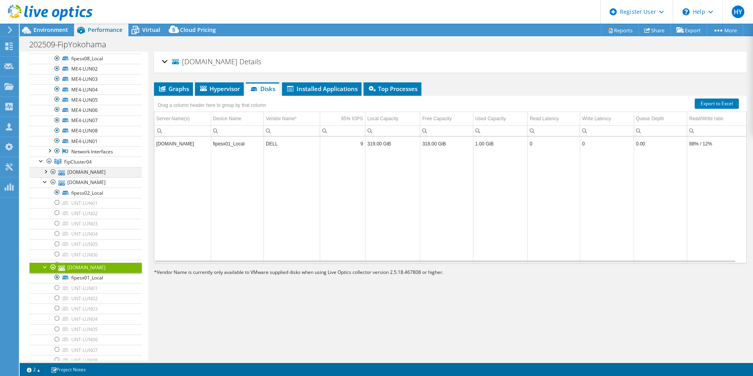
click at [46, 170] on div at bounding box center [45, 171] width 8 height 8
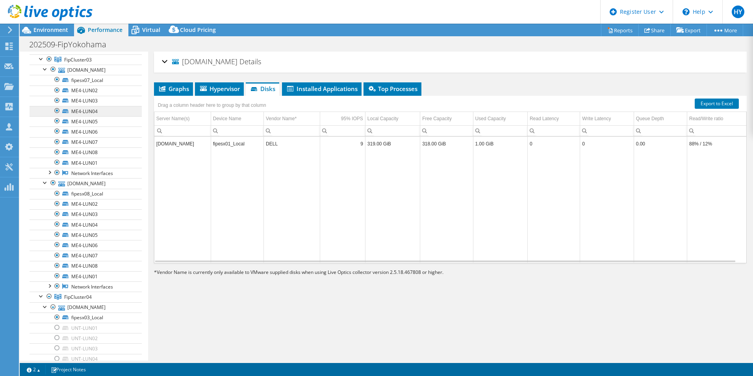
scroll to position [0, 0]
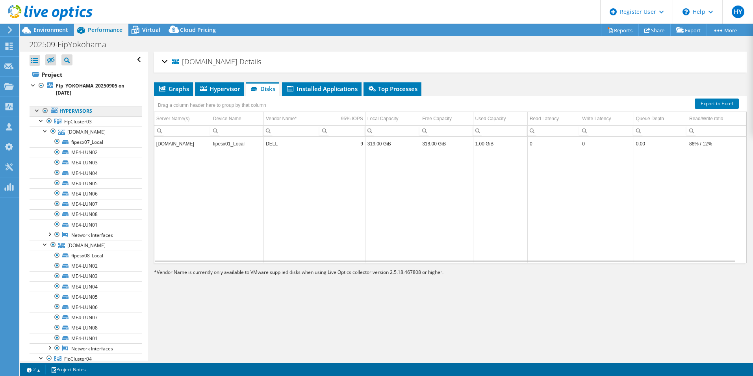
click at [93, 110] on link "Hypervisors" at bounding box center [86, 111] width 112 height 10
click at [93, 91] on link "Fip_YOKOHAMA_20250905 on [DATE]" at bounding box center [86, 89] width 112 height 17
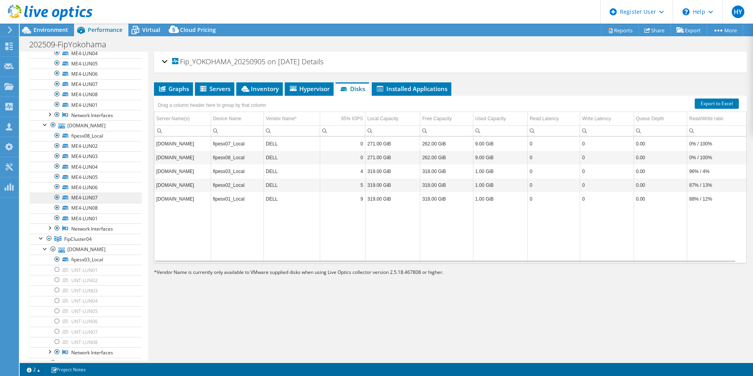
scroll to position [39, 0]
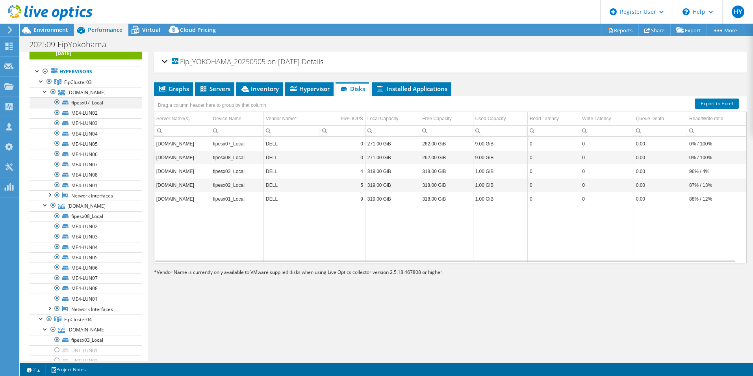
click at [57, 102] on div at bounding box center [57, 101] width 8 height 9
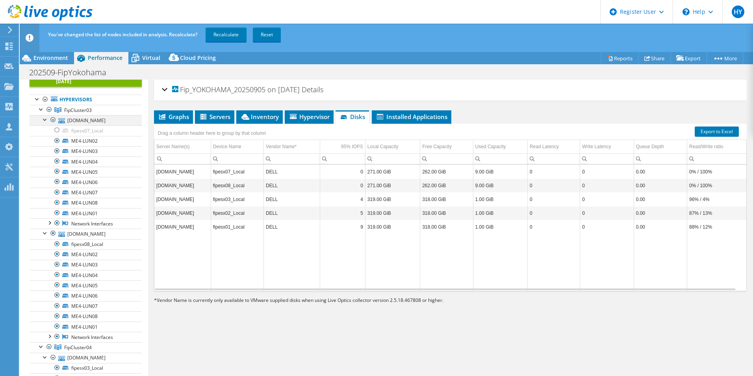
click at [44, 120] on div at bounding box center [45, 119] width 8 height 8
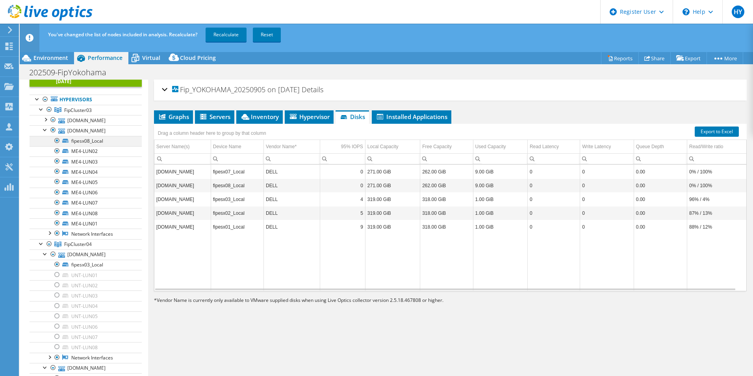
click at [56, 139] on div at bounding box center [57, 140] width 8 height 9
click at [43, 130] on div at bounding box center [45, 129] width 8 height 8
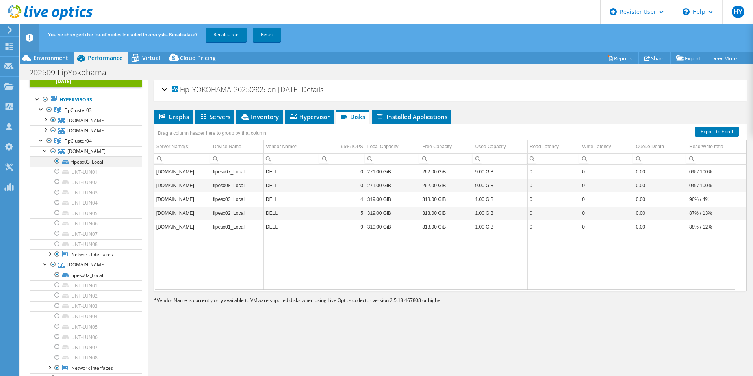
click at [56, 161] on div at bounding box center [57, 160] width 8 height 9
click at [46, 127] on div at bounding box center [45, 129] width 8 height 8
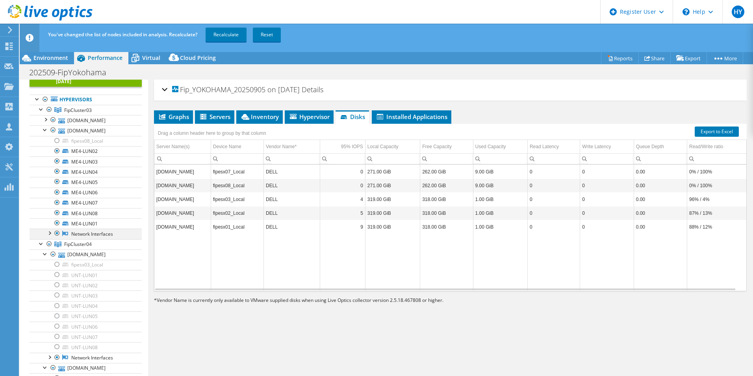
click at [51, 231] on div at bounding box center [49, 232] width 8 height 8
click at [50, 232] on div at bounding box center [49, 232] width 8 height 8
click at [43, 127] on div at bounding box center [45, 129] width 8 height 8
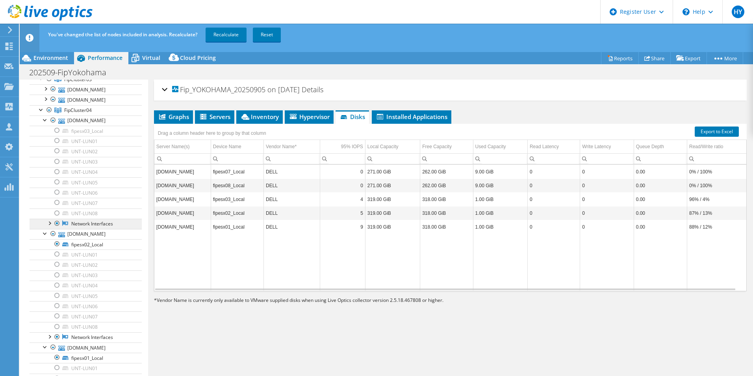
scroll to position [118, 0]
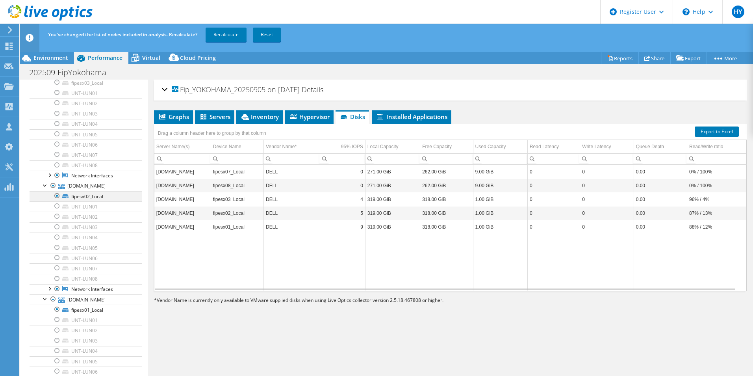
click at [57, 195] on div at bounding box center [57, 195] width 8 height 9
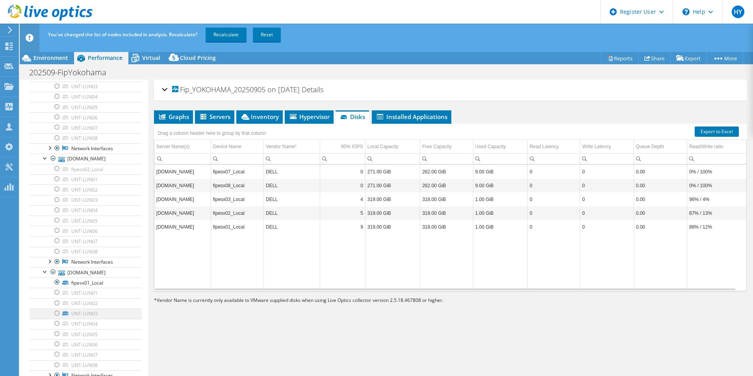
scroll to position [157, 0]
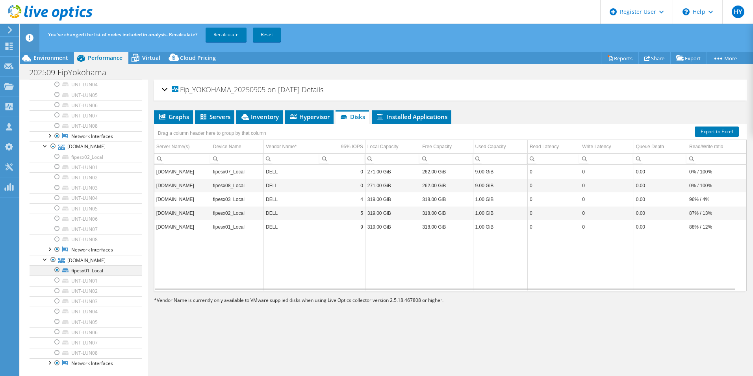
click at [55, 269] on div at bounding box center [57, 269] width 8 height 9
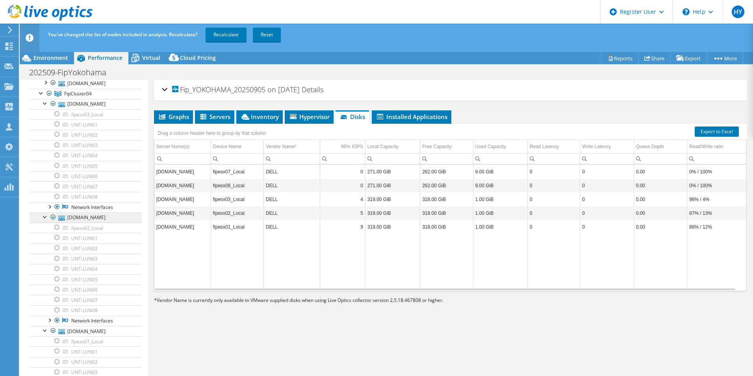
scroll to position [39, 0]
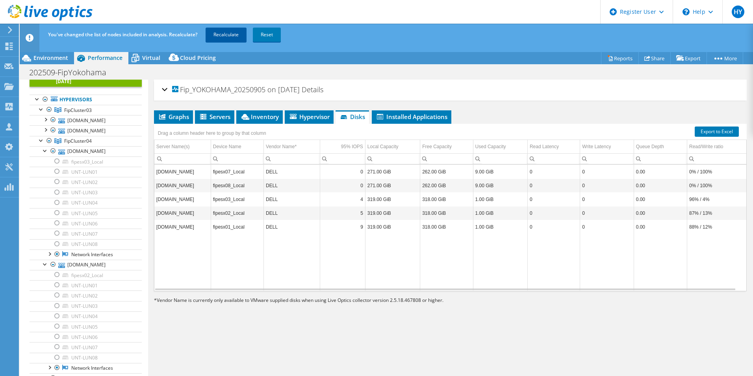
click at [229, 32] on link "Recalculate" at bounding box center [225, 35] width 41 height 14
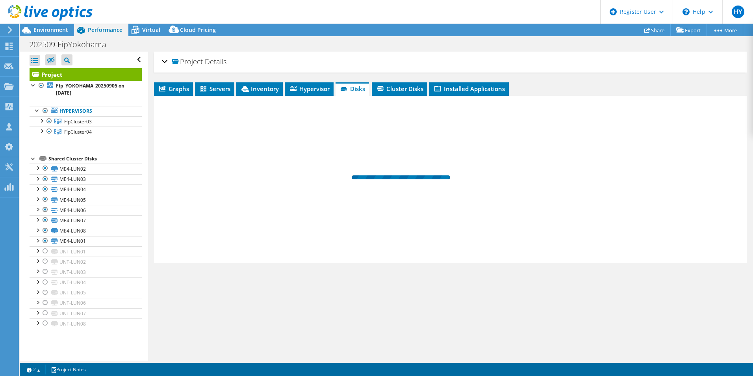
scroll to position [0, 0]
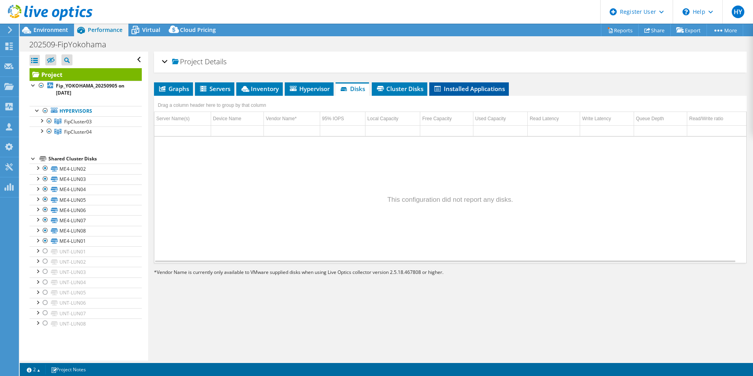
click at [482, 89] on span "Installed Applications" at bounding box center [469, 89] width 72 height 8
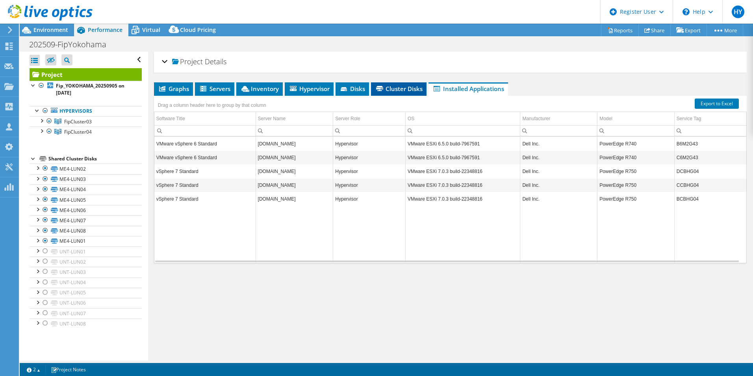
click at [408, 87] on span "Cluster Disks" at bounding box center [399, 89] width 48 height 8
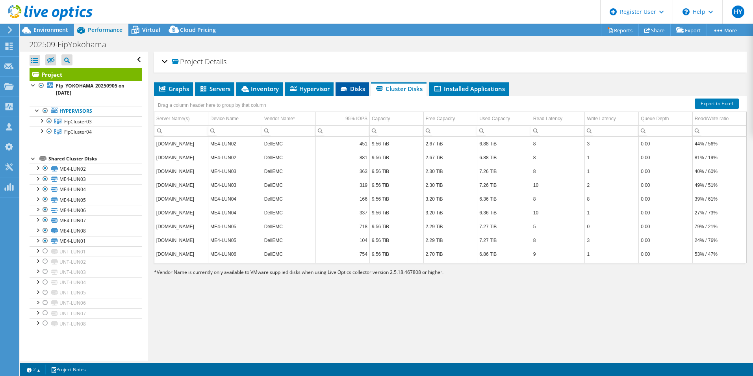
click at [353, 91] on span "Disks" at bounding box center [352, 89] width 26 height 8
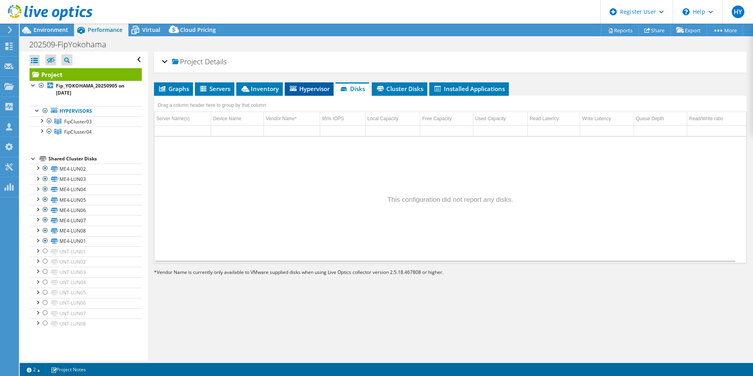
click at [306, 89] on span "Hypervisor" at bounding box center [309, 89] width 41 height 8
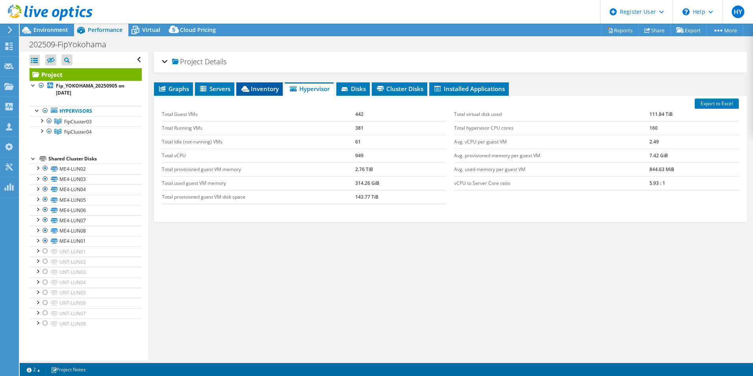
click at [257, 84] on li "Inventory" at bounding box center [259, 88] width 46 height 13
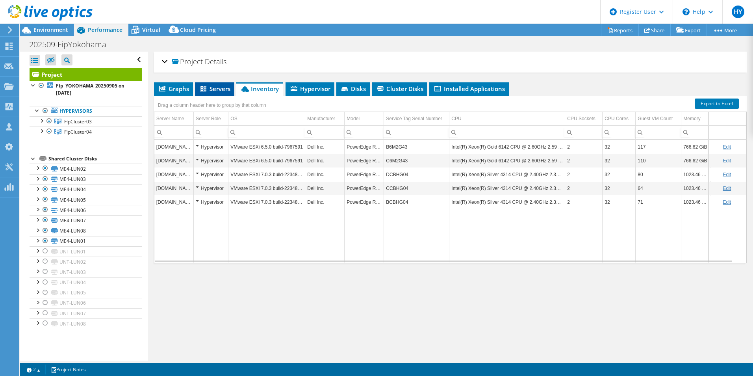
click at [216, 85] on span "Servers" at bounding box center [214, 89] width 31 height 8
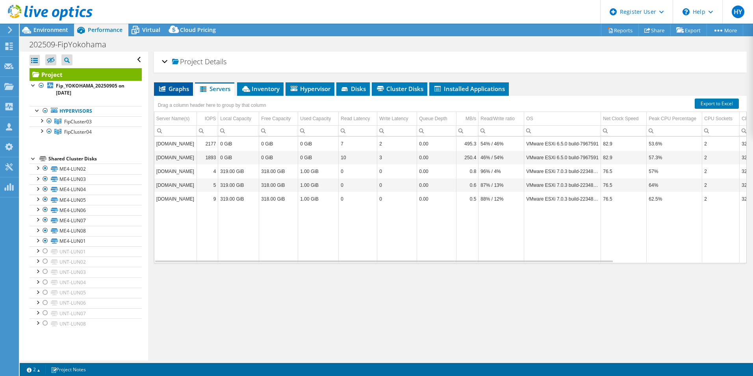
click at [173, 91] on span "Graphs" at bounding box center [173, 89] width 31 height 8
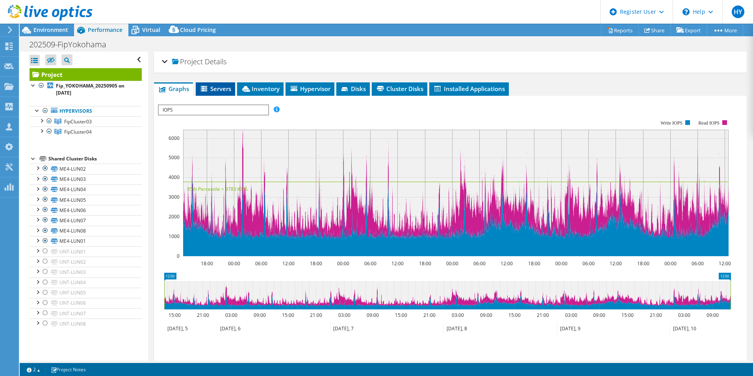
click at [205, 91] on icon at bounding box center [205, 89] width 8 height 7
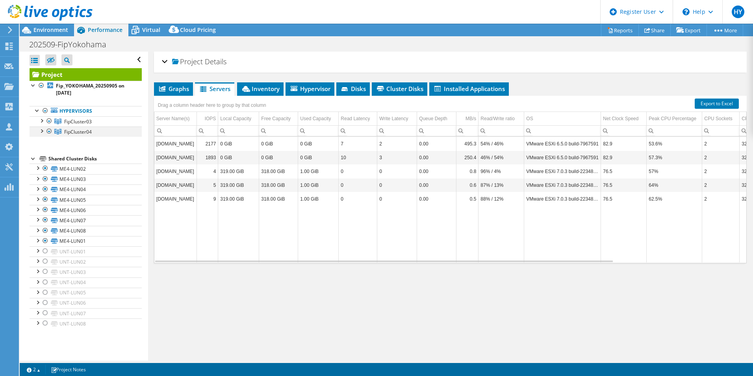
click at [48, 131] on div at bounding box center [49, 130] width 8 height 9
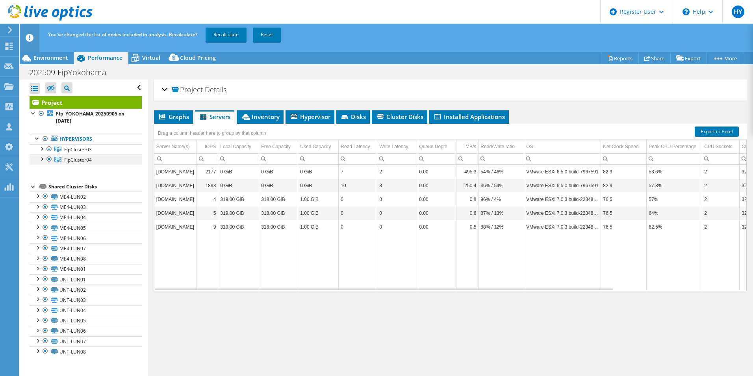
click at [49, 159] on div at bounding box center [49, 158] width 8 height 9
click at [50, 159] on div at bounding box center [49, 158] width 8 height 9
click at [50, 158] on div at bounding box center [49, 158] width 8 height 9
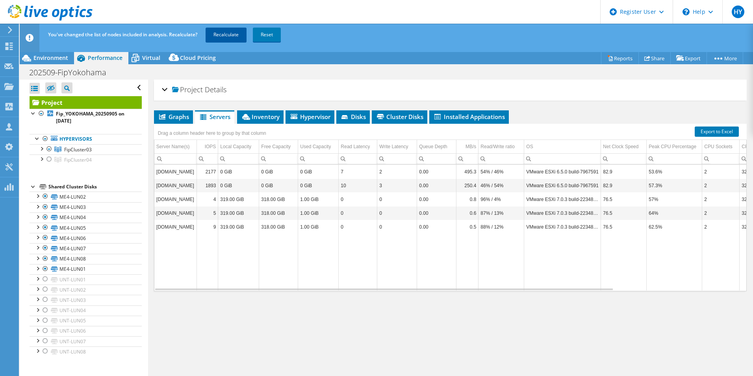
click at [228, 31] on link "Recalculate" at bounding box center [225, 35] width 41 height 14
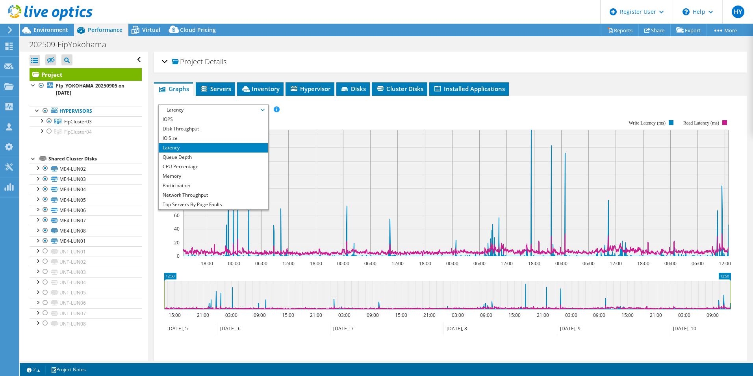
select select "USD"
click at [210, 127] on li "Disk Throughput" at bounding box center [213, 128] width 109 height 9
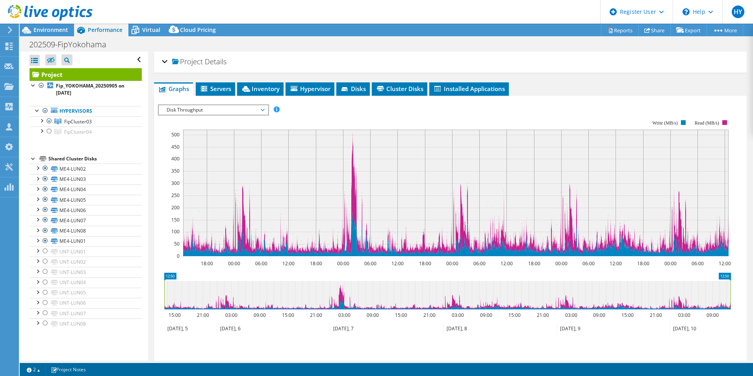
click at [242, 110] on span "Disk Throughput" at bounding box center [213, 109] width 101 height 9
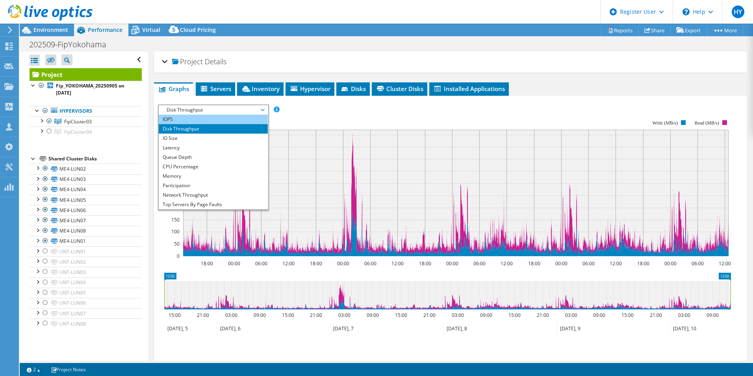
click at [219, 121] on li "IOPS" at bounding box center [213, 119] width 109 height 9
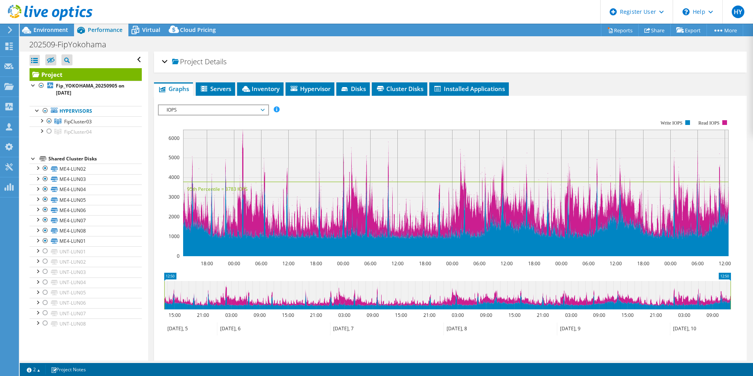
click at [392, 103] on div "IOPS Disk Throughput IO Size Latency Queue Depth CPU Percentage Memory Page Fau…" at bounding box center [450, 236] width 585 height 273
click at [616, 32] on link "Reports" at bounding box center [620, 30] width 38 height 12
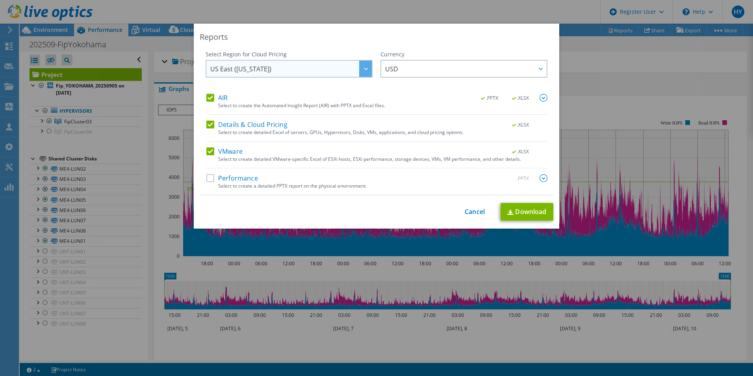
click at [321, 70] on span "US East ([US_STATE])" at bounding box center [290, 69] width 161 height 16
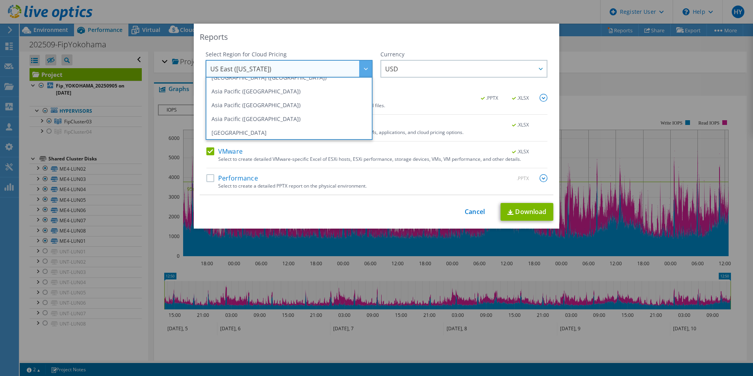
scroll to position [39, 0]
click at [292, 107] on li "Asia Pacific ([GEOGRAPHIC_DATA])" at bounding box center [288, 101] width 163 height 14
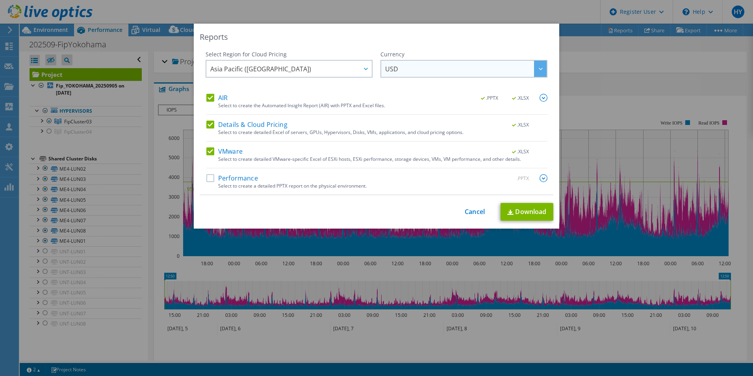
click at [524, 67] on span "USD" at bounding box center [465, 69] width 161 height 16
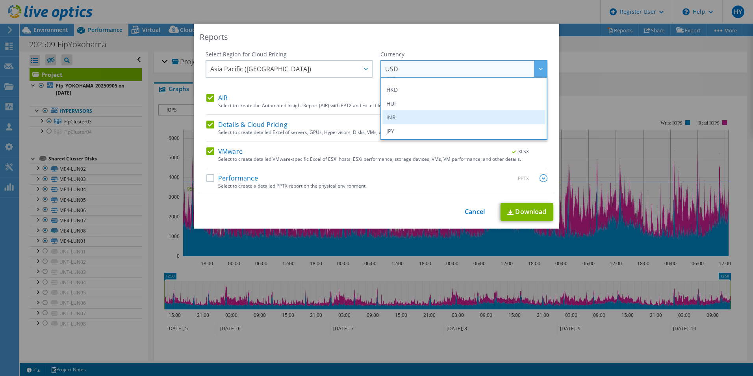
scroll to position [157, 0]
click at [481, 102] on li "JPY" at bounding box center [463, 107] width 163 height 14
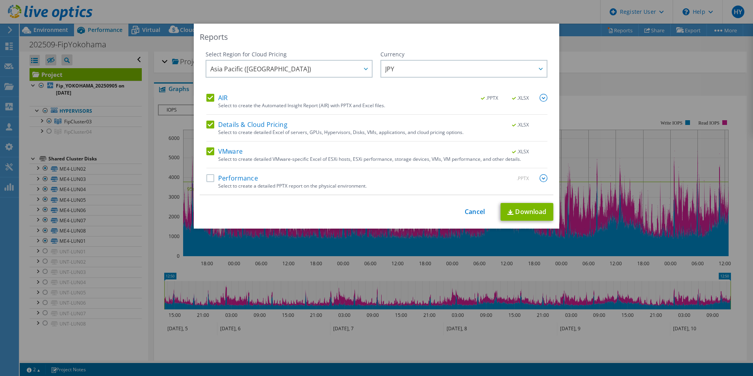
click at [209, 179] on label "Performance" at bounding box center [232, 178] width 52 height 8
click at [0, 0] on input "Performance" at bounding box center [0, 0] width 0 height 0
click at [542, 98] on img at bounding box center [543, 98] width 8 height 8
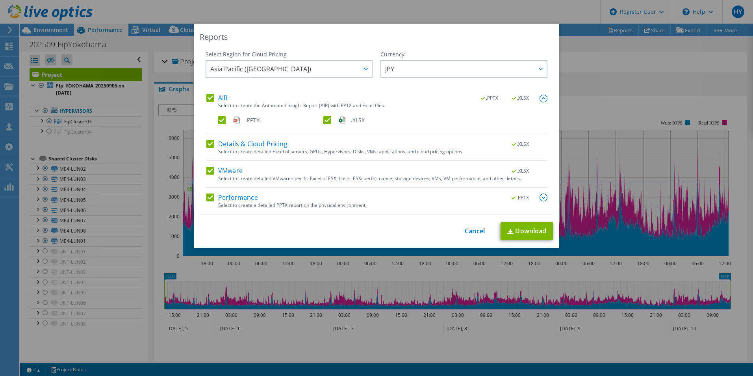
click at [542, 98] on img at bounding box center [543, 98] width 8 height 8
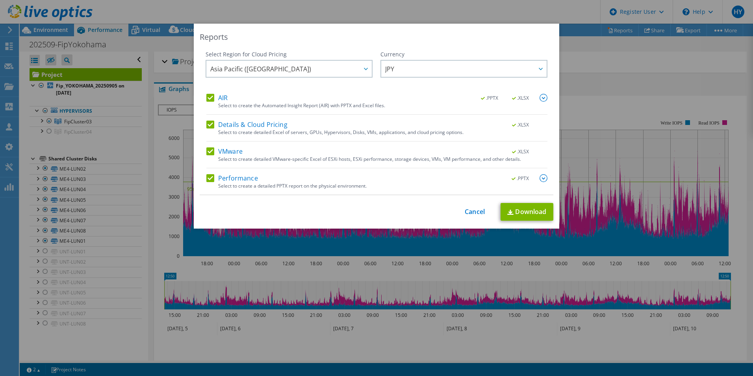
click at [540, 174] on img at bounding box center [543, 178] width 8 height 8
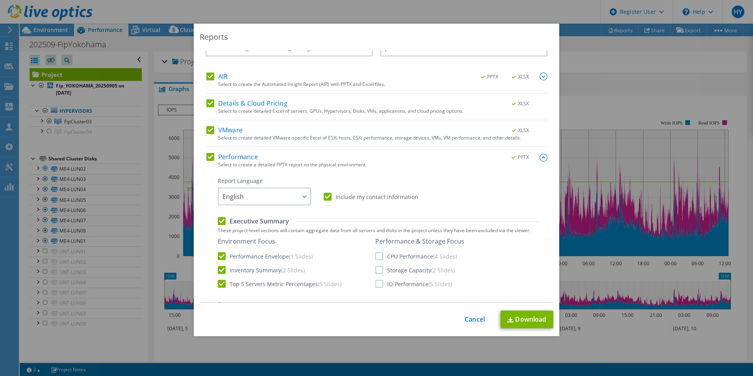
scroll to position [39, 0]
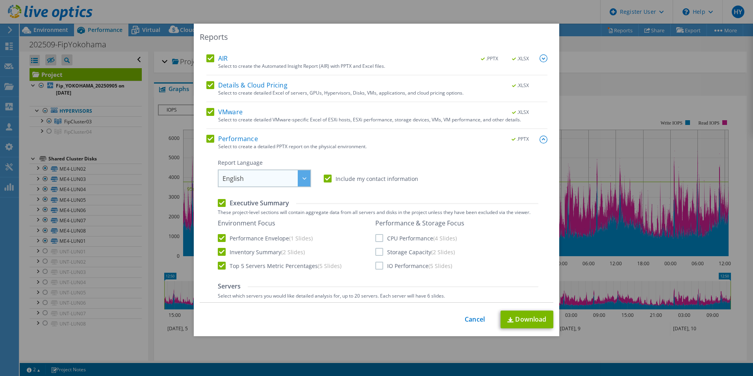
click at [283, 179] on span "English" at bounding box center [266, 178] width 88 height 16
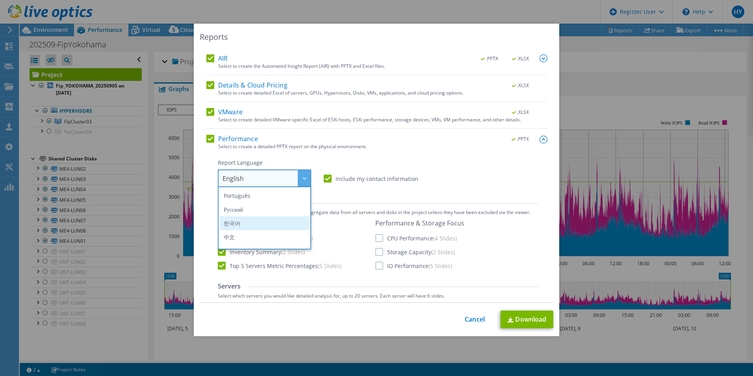
scroll to position [93, 0]
click at [260, 238] on li "日本語" at bounding box center [264, 240] width 89 height 14
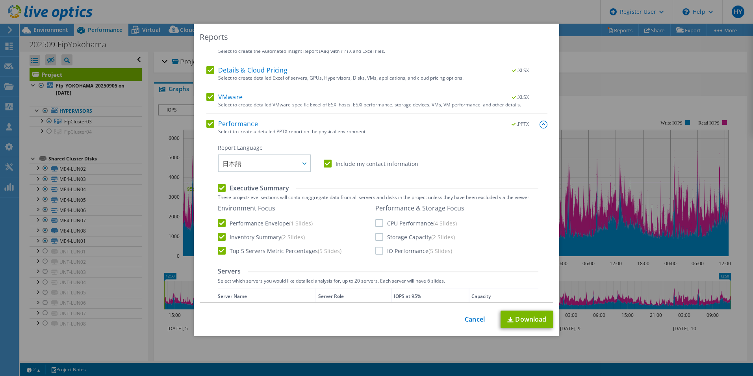
scroll to position [79, 0]
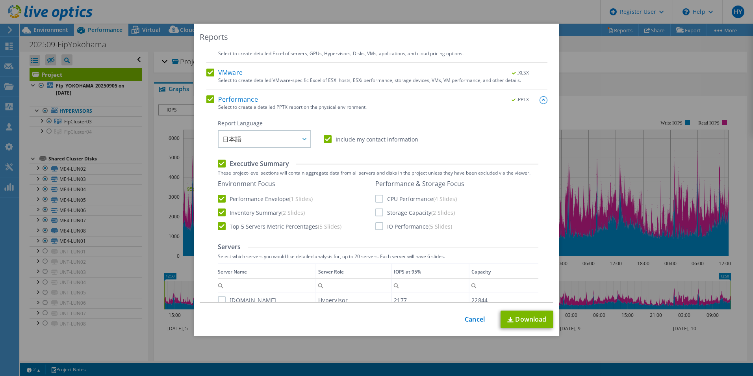
click at [377, 198] on label "CPU Performance (4 Slides)" at bounding box center [415, 198] width 81 height 8
click at [0, 0] on input "CPU Performance (4 Slides)" at bounding box center [0, 0] width 0 height 0
click at [375, 214] on label "Storage Capacity (2 Slides)" at bounding box center [415, 212] width 80 height 8
click at [0, 0] on input "Storage Capacity (2 Slides)" at bounding box center [0, 0] width 0 height 0
click at [375, 229] on label "IO Performance (5 Slides)" at bounding box center [413, 226] width 77 height 8
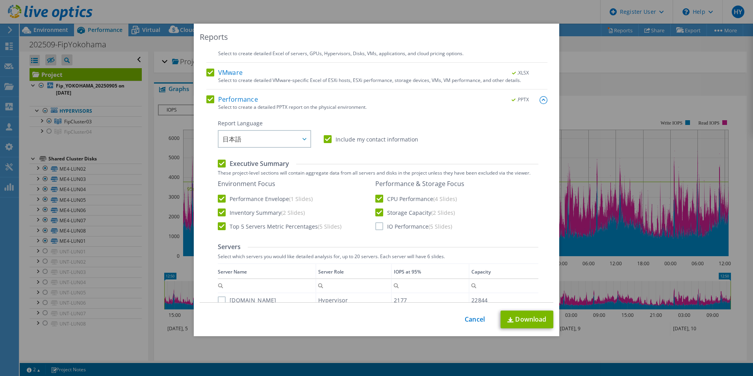
click at [0, 0] on input "IO Performance (5 Slides)" at bounding box center [0, 0] width 0 height 0
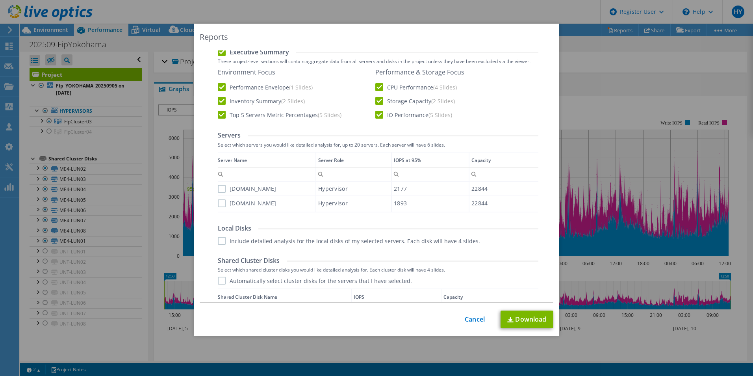
scroll to position [197, 0]
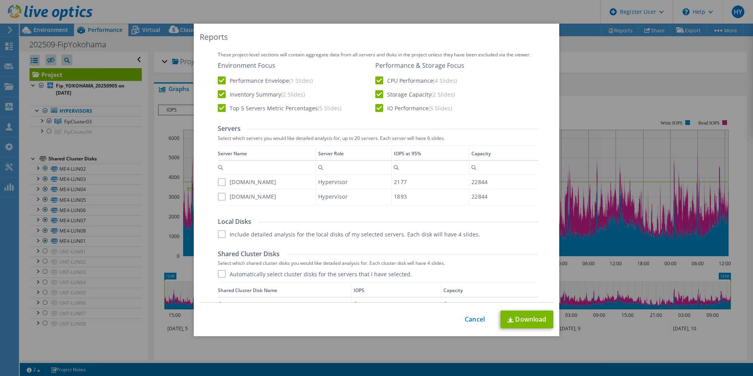
click at [220, 182] on label "[DOMAIN_NAME]" at bounding box center [247, 182] width 59 height 8
click at [0, 0] on input "[DOMAIN_NAME]" at bounding box center [0, 0] width 0 height 0
click at [219, 199] on label "[DOMAIN_NAME]" at bounding box center [247, 196] width 59 height 8
click at [0, 0] on input "[DOMAIN_NAME]" at bounding box center [0, 0] width 0 height 0
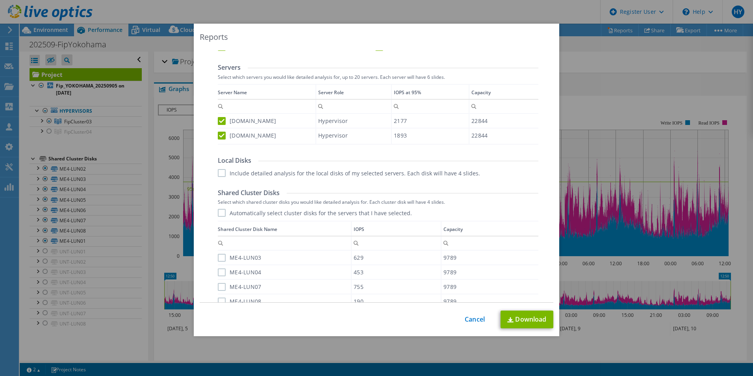
scroll to position [276, 0]
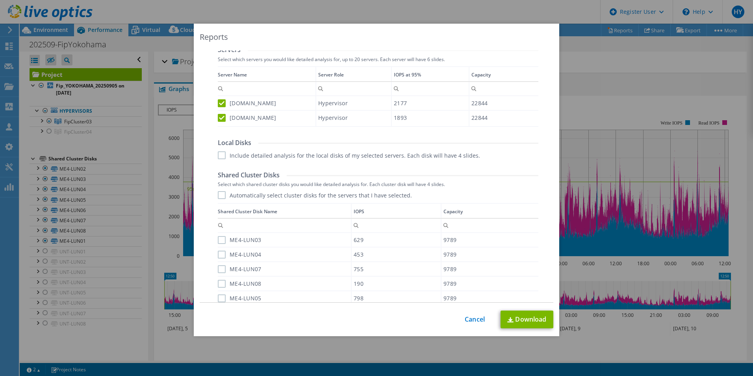
click at [218, 196] on label "Automatically select cluster disks for the servers that I have selected." at bounding box center [315, 195] width 194 height 8
click at [0, 0] on input "Automatically select cluster disks for the servers that I have selected." at bounding box center [0, 0] width 0 height 0
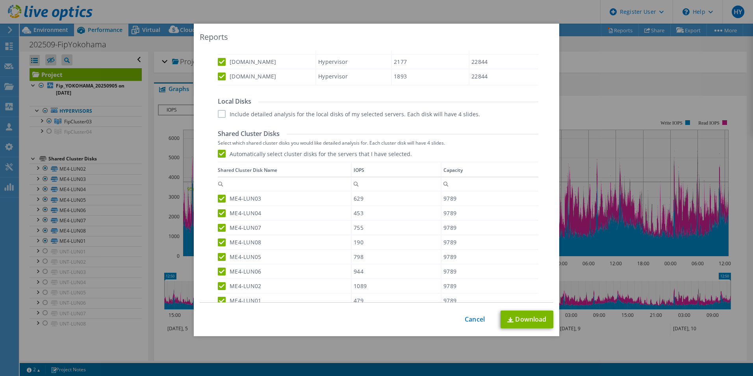
scroll to position [393, 0]
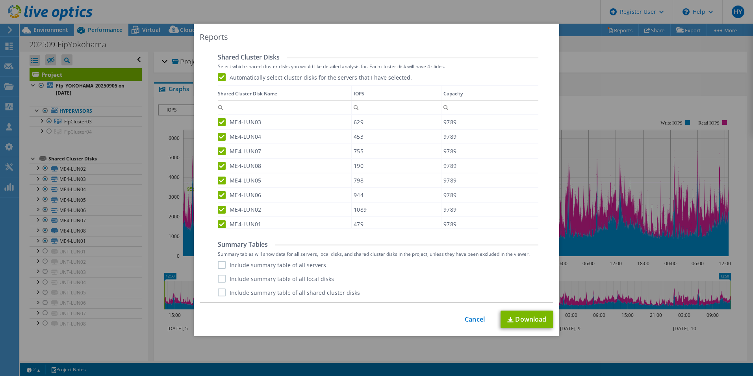
click at [218, 264] on label "Include summary table of all servers" at bounding box center [272, 265] width 108 height 8
click at [0, 0] on input "Include summary table of all servers" at bounding box center [0, 0] width 0 height 0
click at [219, 294] on label "Include summary table of all shared cluster disks" at bounding box center [289, 292] width 142 height 8
click at [0, 0] on input "Include summary table of all shared cluster disks" at bounding box center [0, 0] width 0 height 0
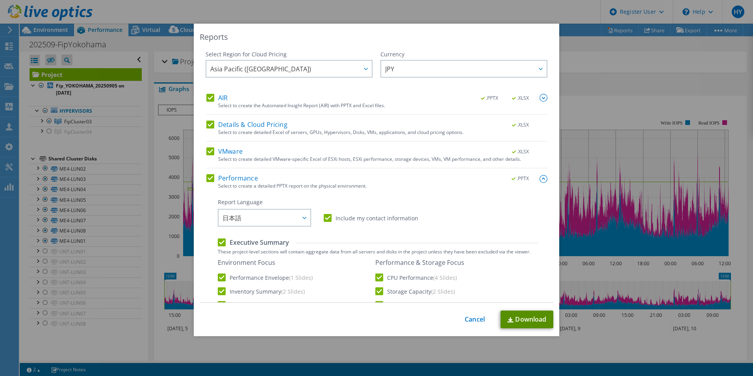
click at [522, 323] on link "Download" at bounding box center [526, 319] width 53 height 18
click at [644, 54] on div "Reports Select Region for Cloud Pricing Asia Pacific ([GEOGRAPHIC_DATA]) [GEOGR…" at bounding box center [376, 188] width 753 height 328
